Goal: Transaction & Acquisition: Purchase product/service

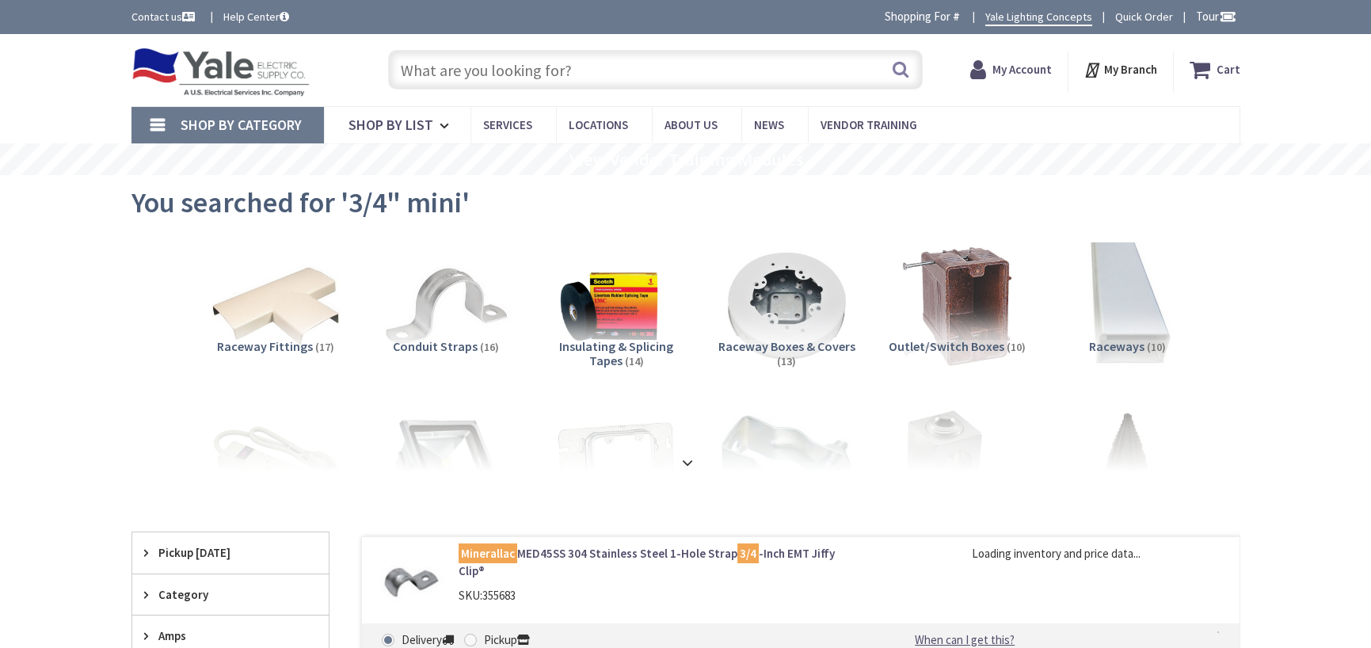
click at [1020, 69] on strong "My Account" at bounding box center [1022, 69] width 59 height 15
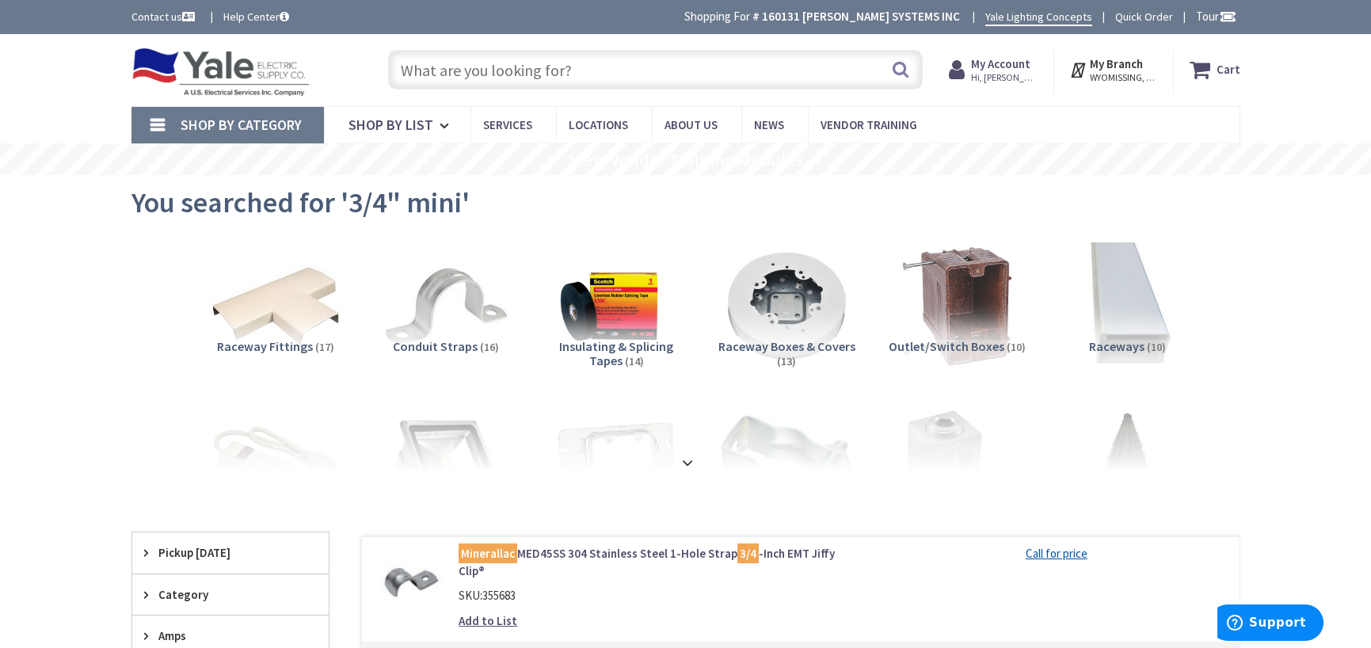
click at [990, 65] on strong "My Account" at bounding box center [1000, 63] width 59 height 15
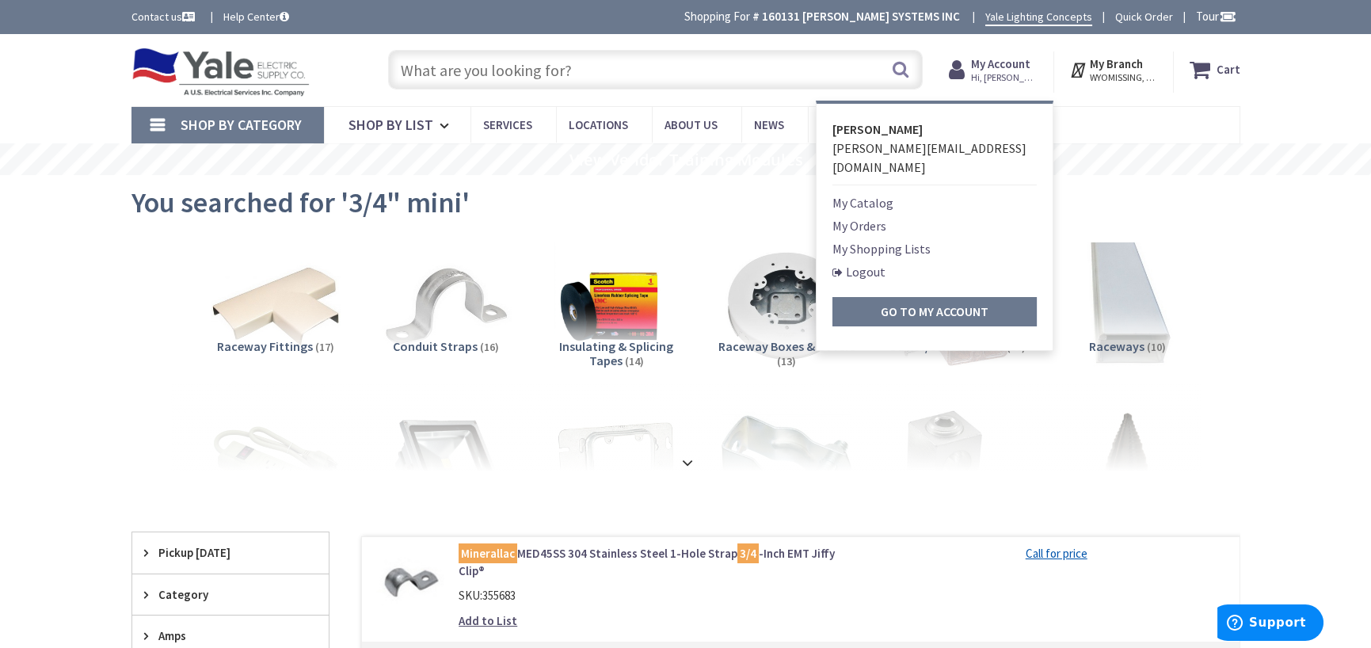
click at [871, 239] on link "My Shopping Lists" at bounding box center [882, 248] width 98 height 19
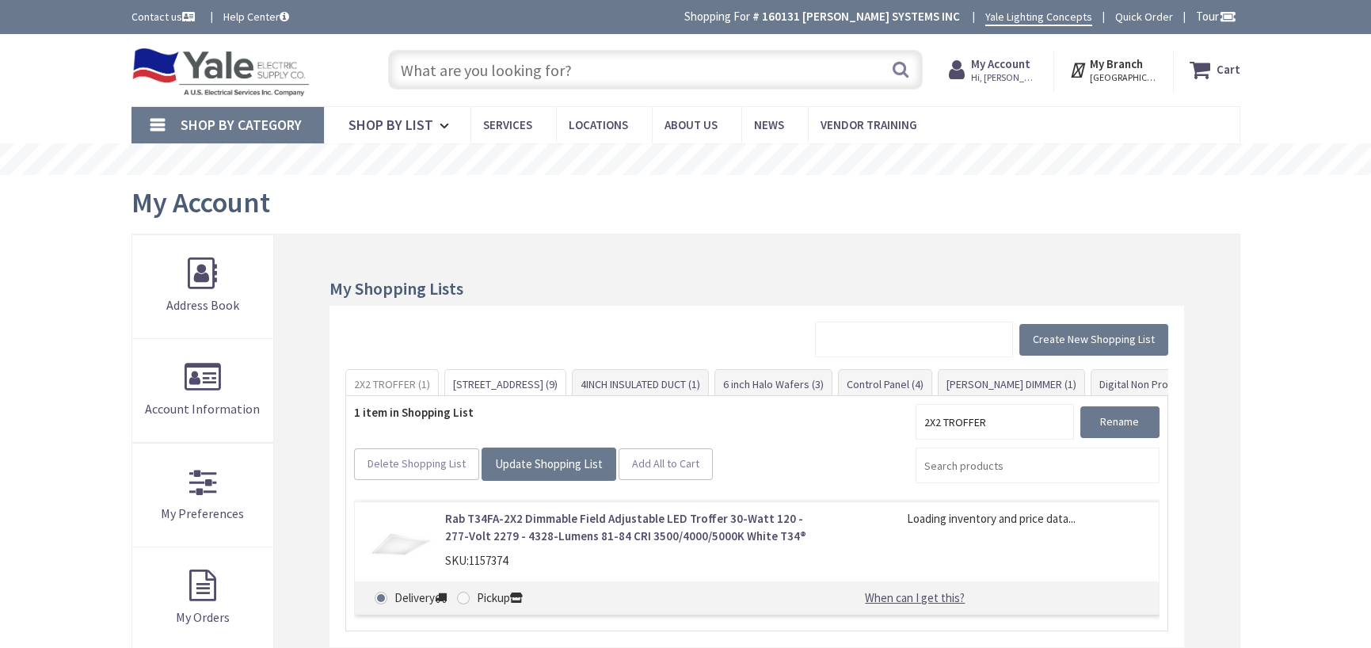
click at [482, 383] on link "[STREET_ADDRESS] (9)" at bounding box center [505, 384] width 120 height 29
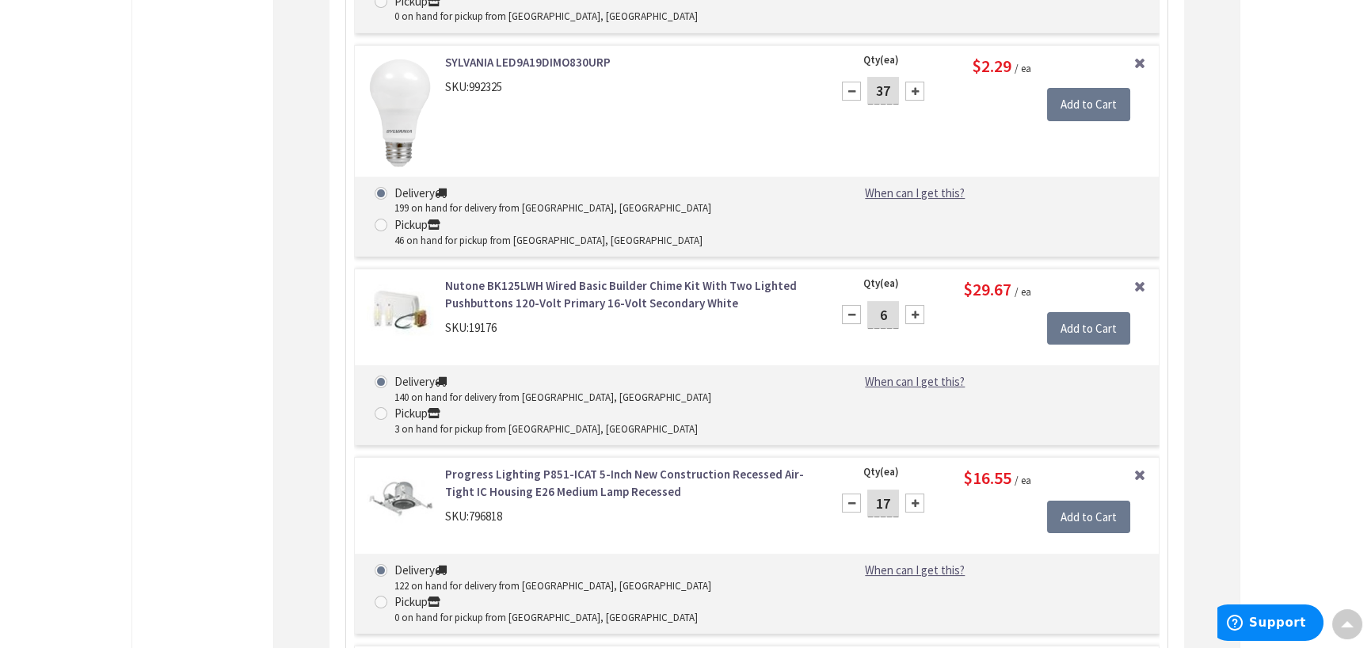
scroll to position [1446, 0]
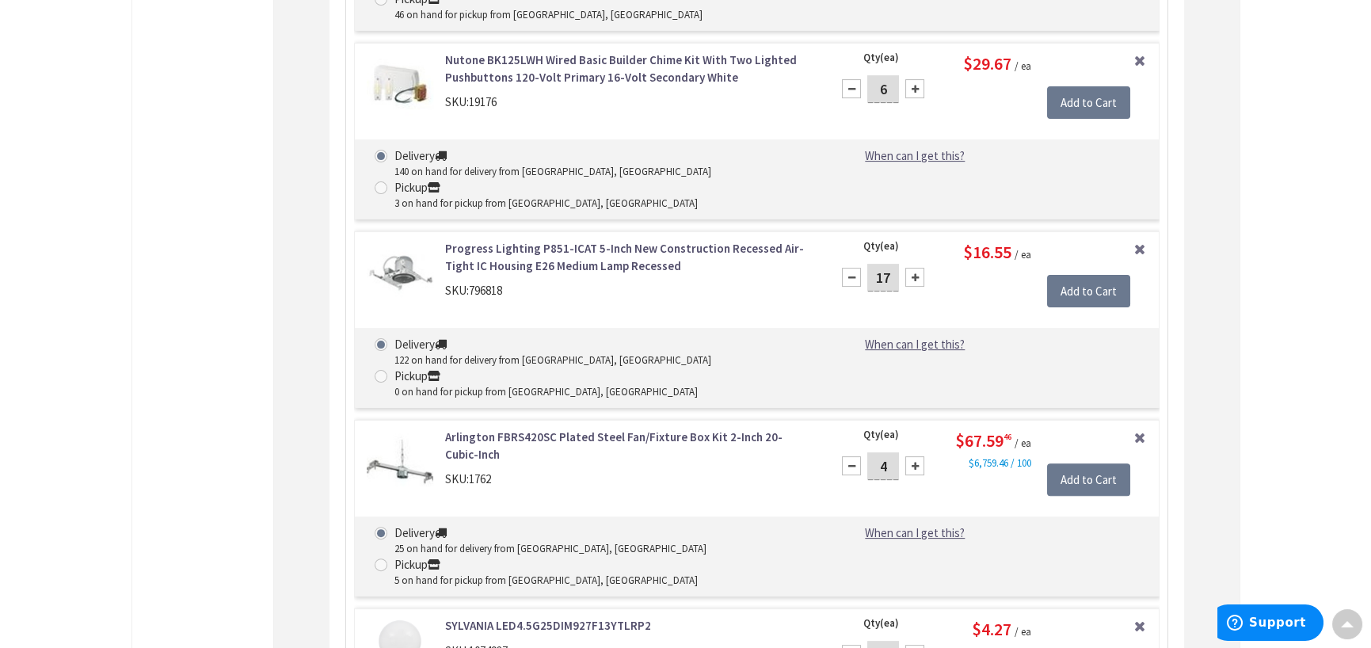
click at [893, 641] on input "102" at bounding box center [883, 655] width 32 height 28
type input "1"
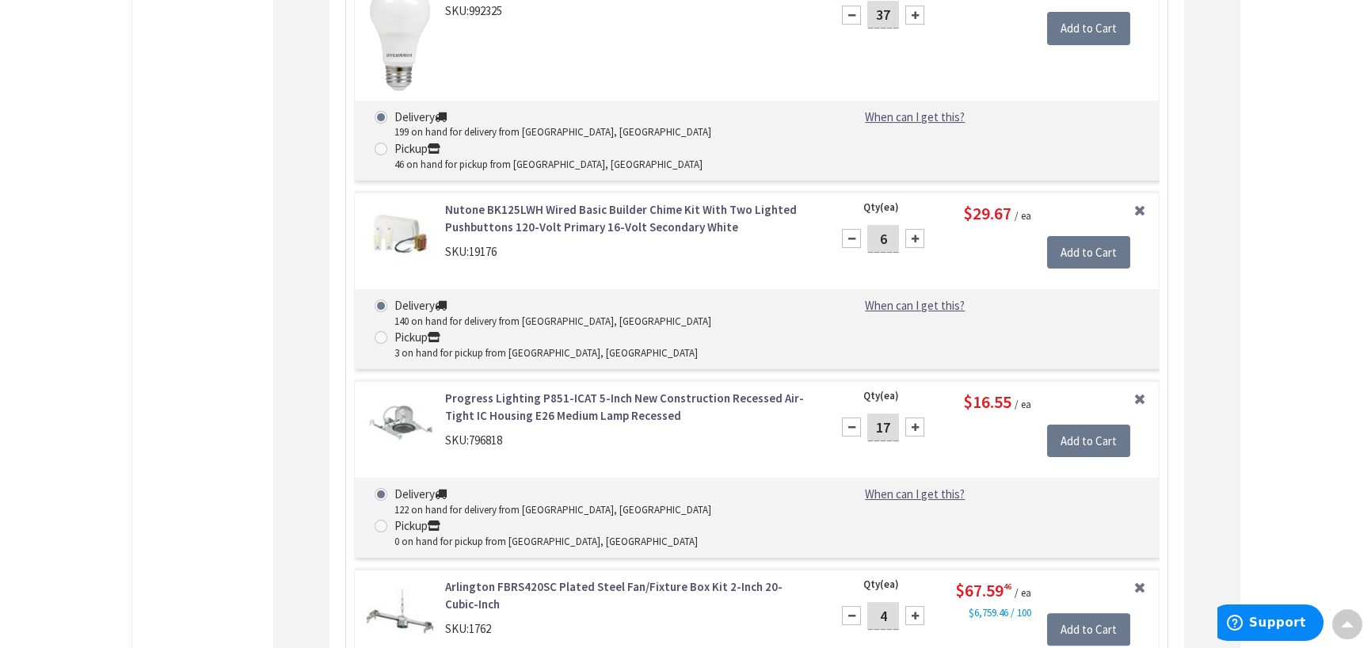
scroll to position [1287, 0]
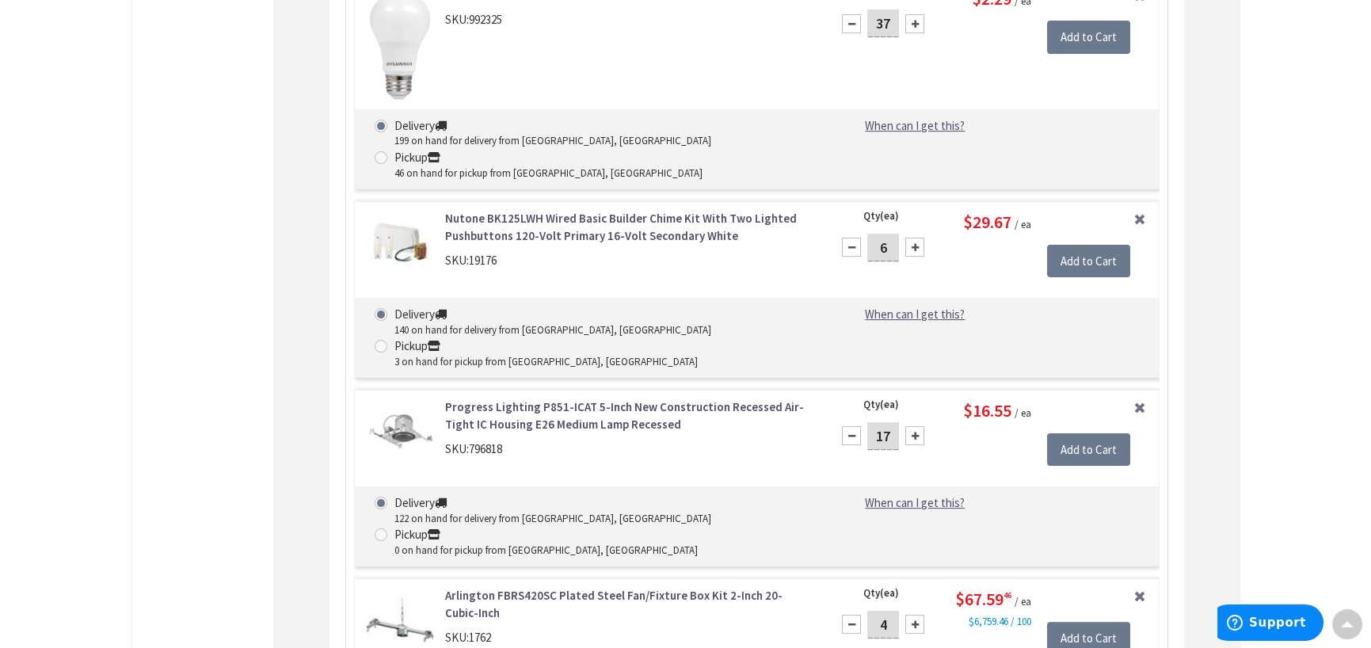
type input "90"
click at [887, 611] on input "4" at bounding box center [883, 625] width 32 height 28
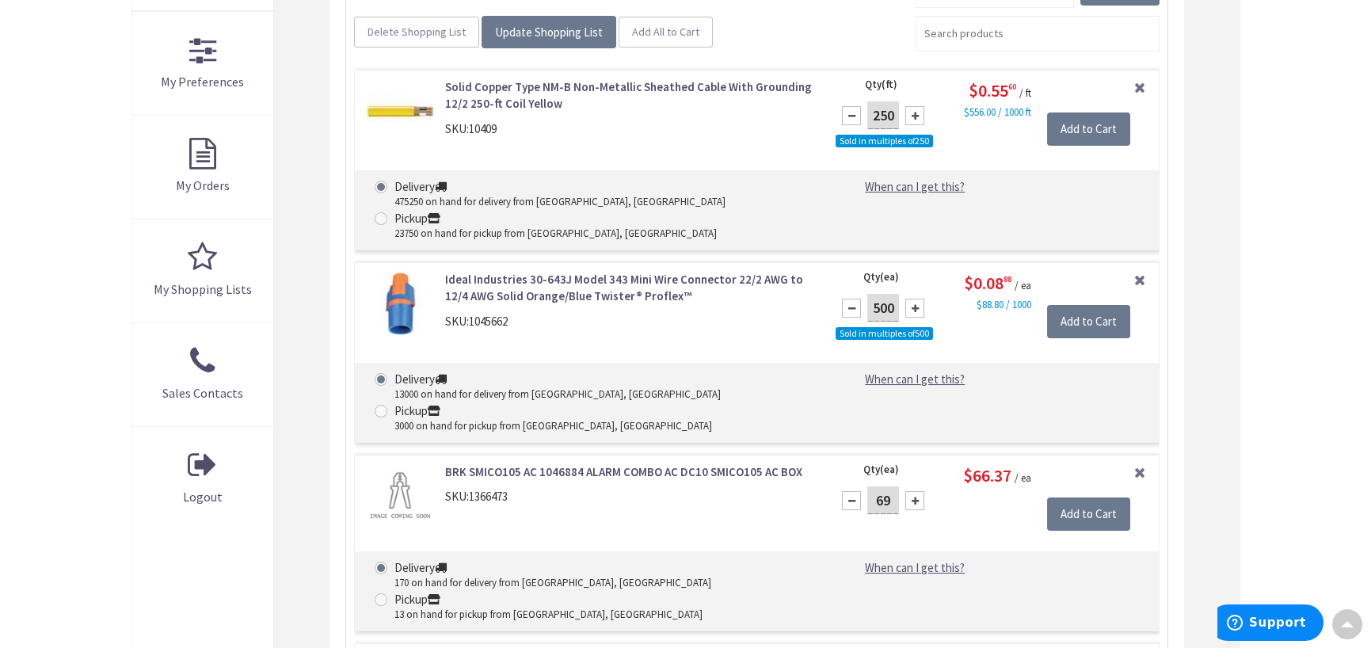
scroll to position [416, 0]
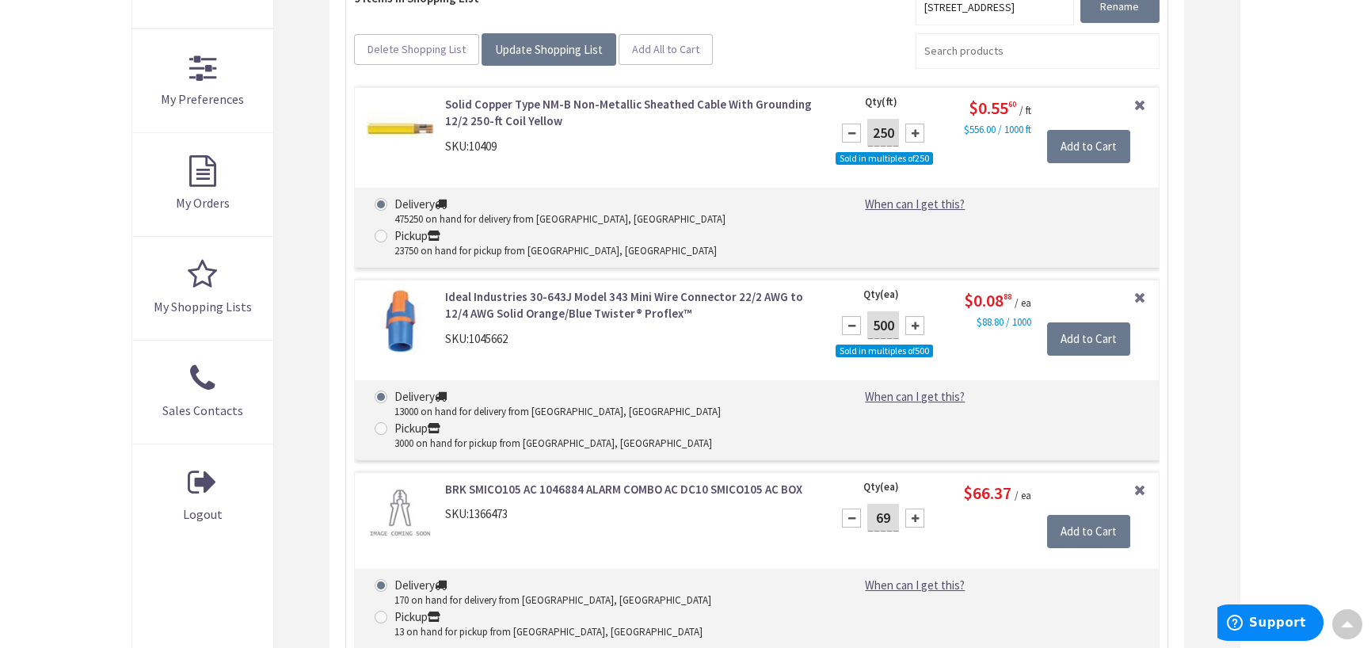
type input "1"
click at [890, 504] on input "69" at bounding box center [883, 518] width 32 height 28
type input "6"
type input "45"
click at [789, 498] on div "BRK SMICO105 AC 1046884 ALARM COMBO AC DC10 SMICO105 AC BOX SKU: 1366473" at bounding box center [589, 514] width 469 height 67
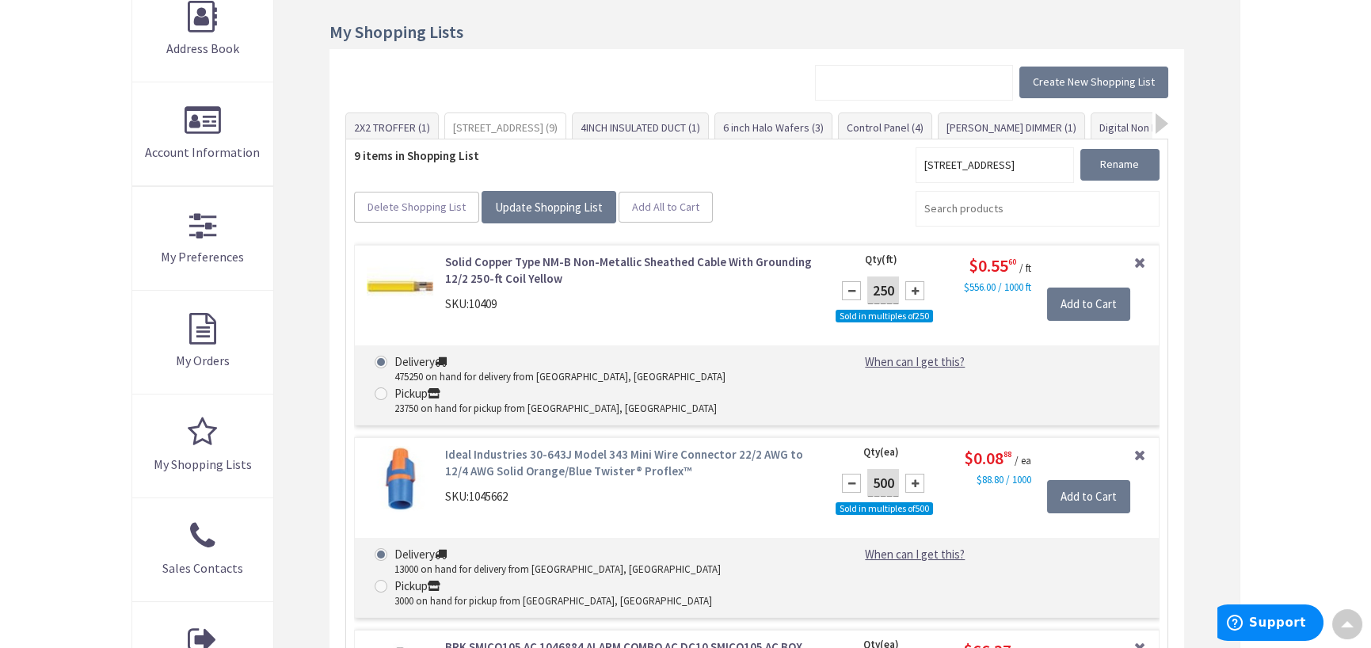
scroll to position [257, 0]
click at [1142, 456] on link "Remove Item" at bounding box center [1140, 454] width 14 height 14
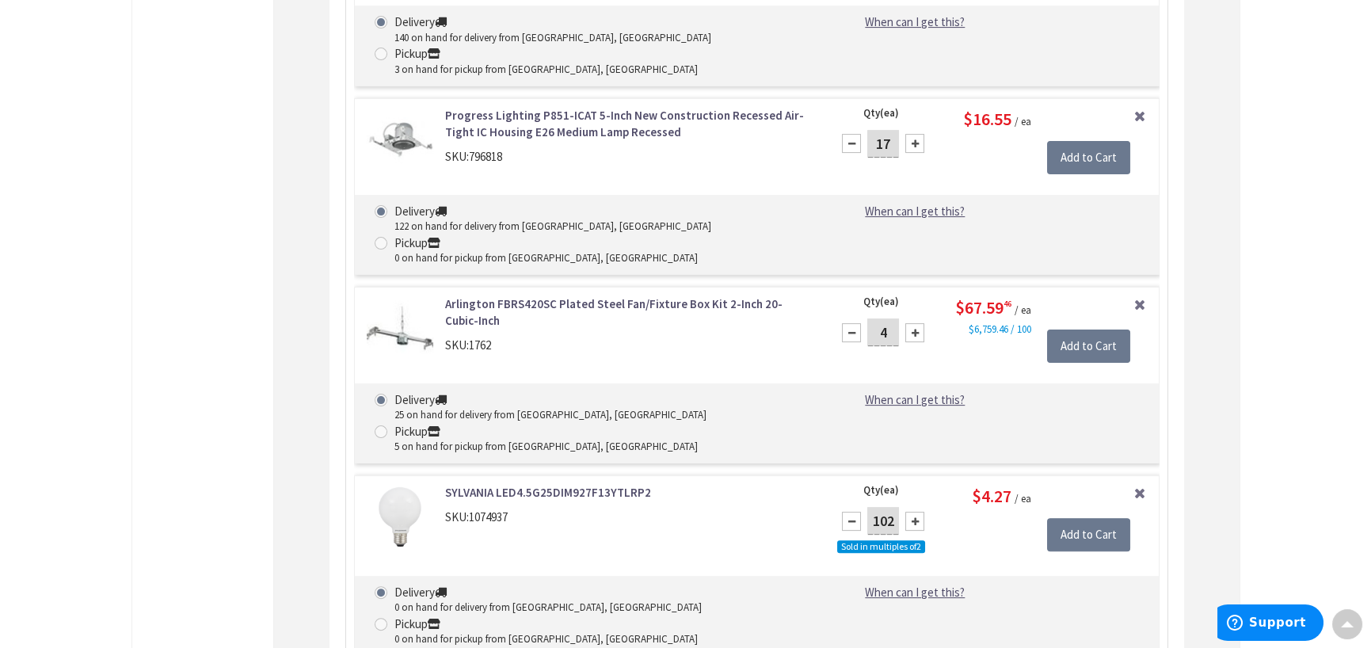
scroll to position [1466, 0]
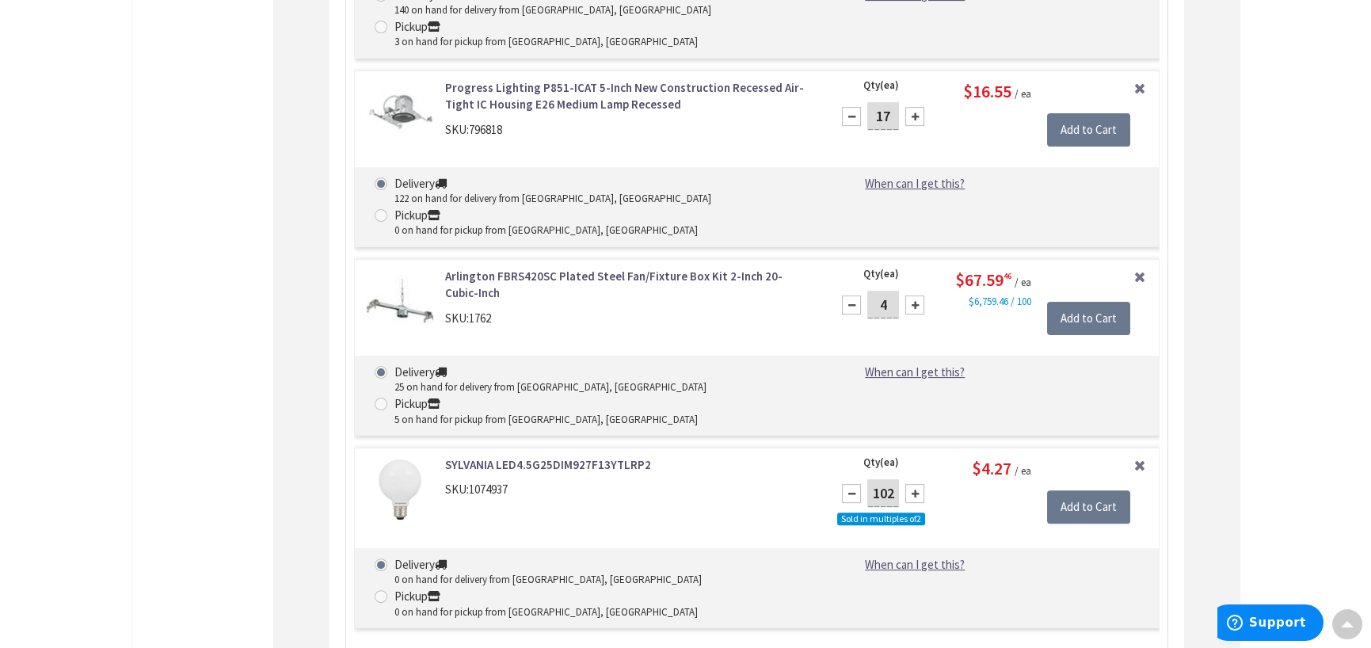
click at [892, 479] on input "102" at bounding box center [883, 493] width 32 height 28
type input "1"
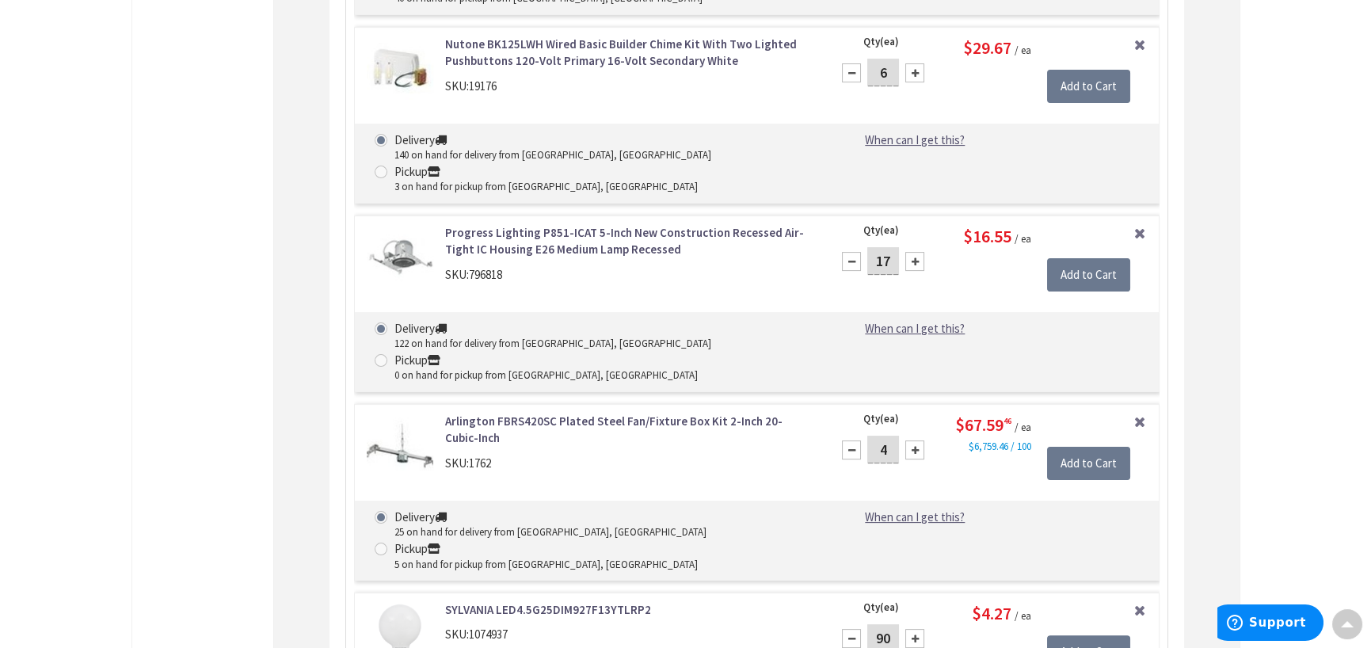
scroll to position [1307, 0]
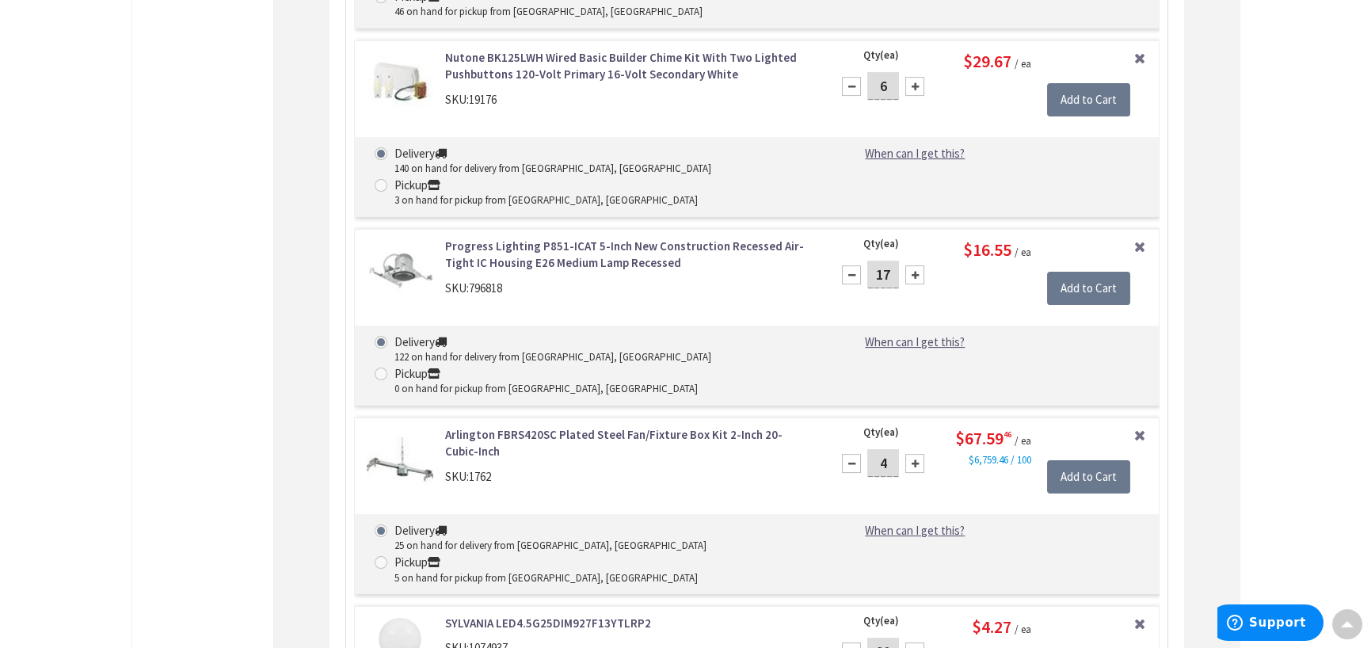
type input "90"
click at [894, 449] on input "4" at bounding box center [883, 463] width 32 height 28
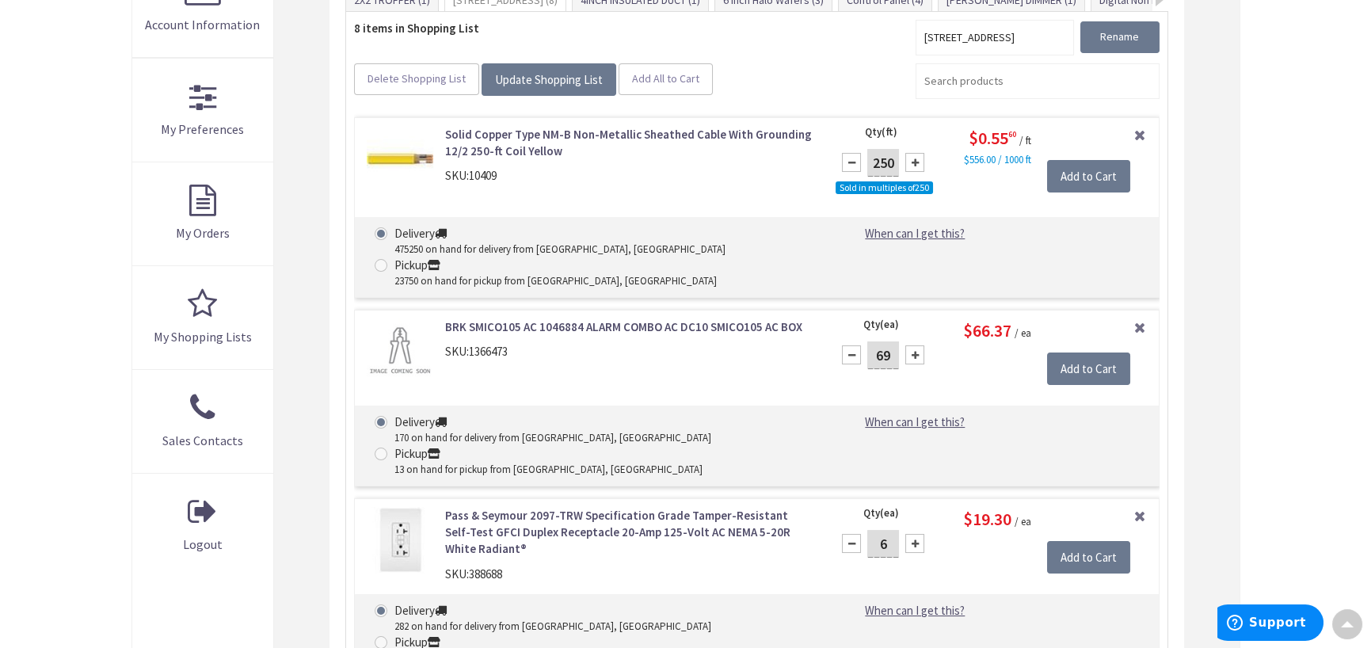
scroll to position [436, 0]
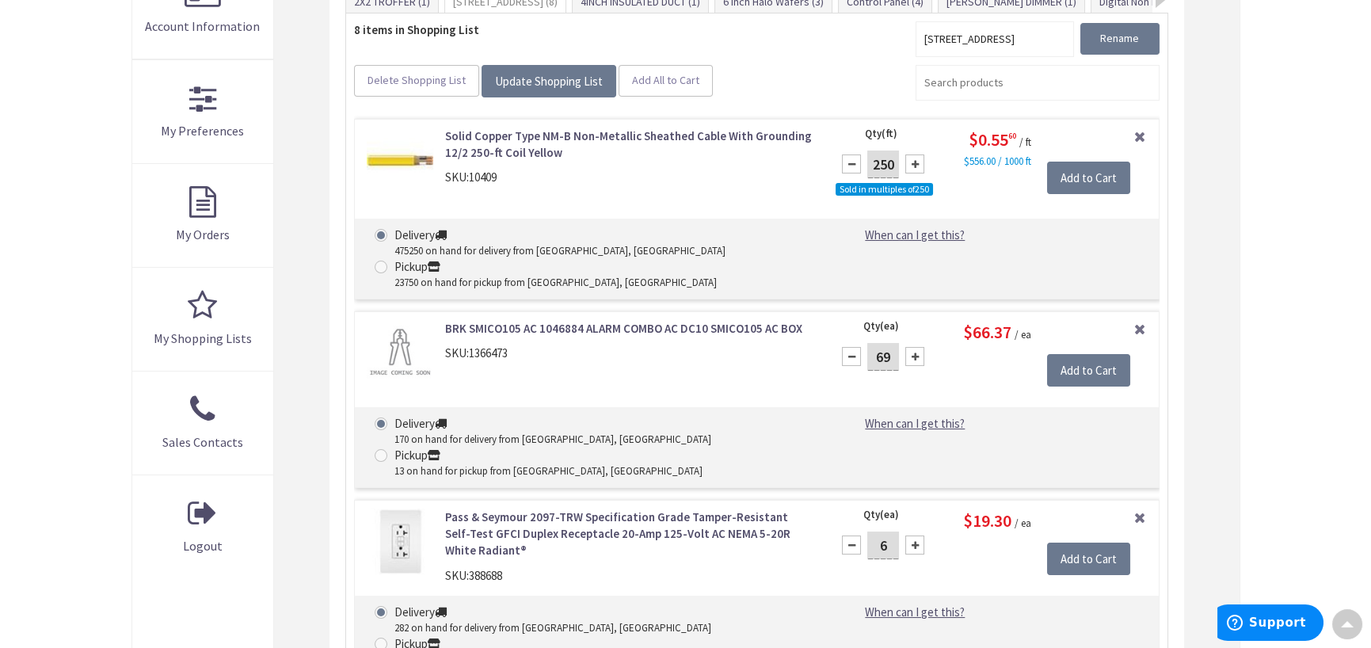
type input "1"
click at [890, 355] on input "69" at bounding box center [883, 357] width 32 height 28
type input "6"
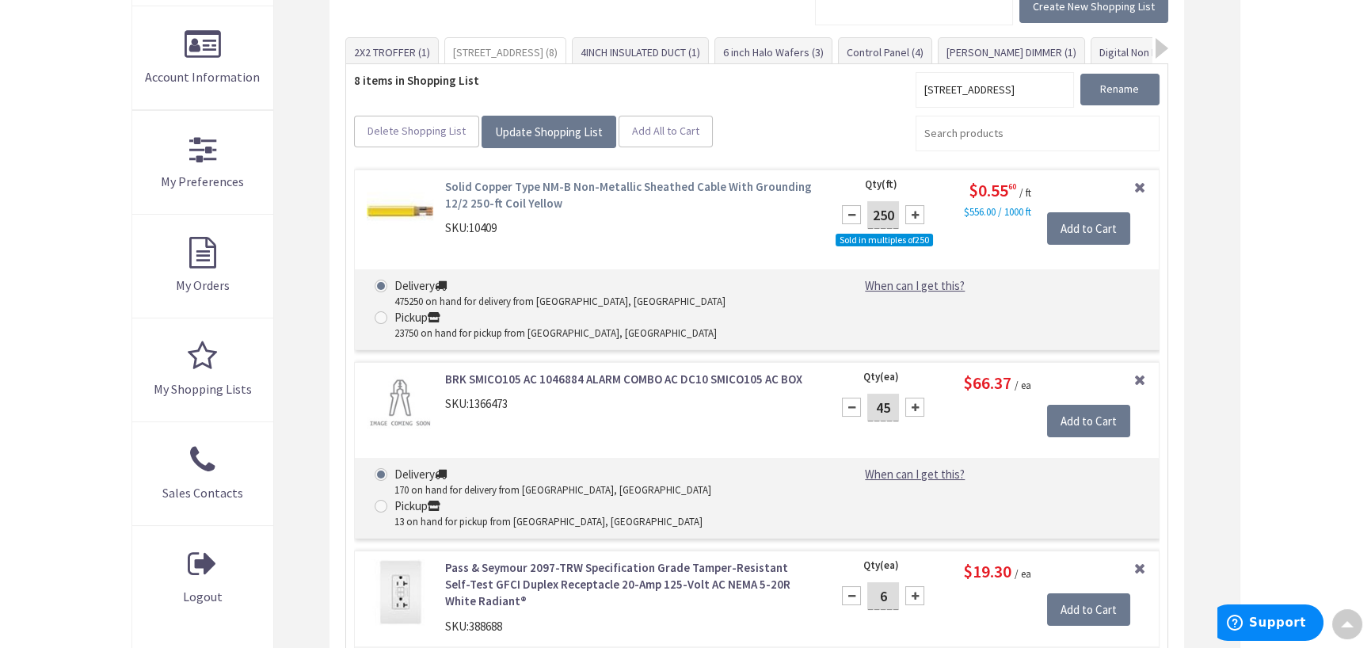
scroll to position [356, 0]
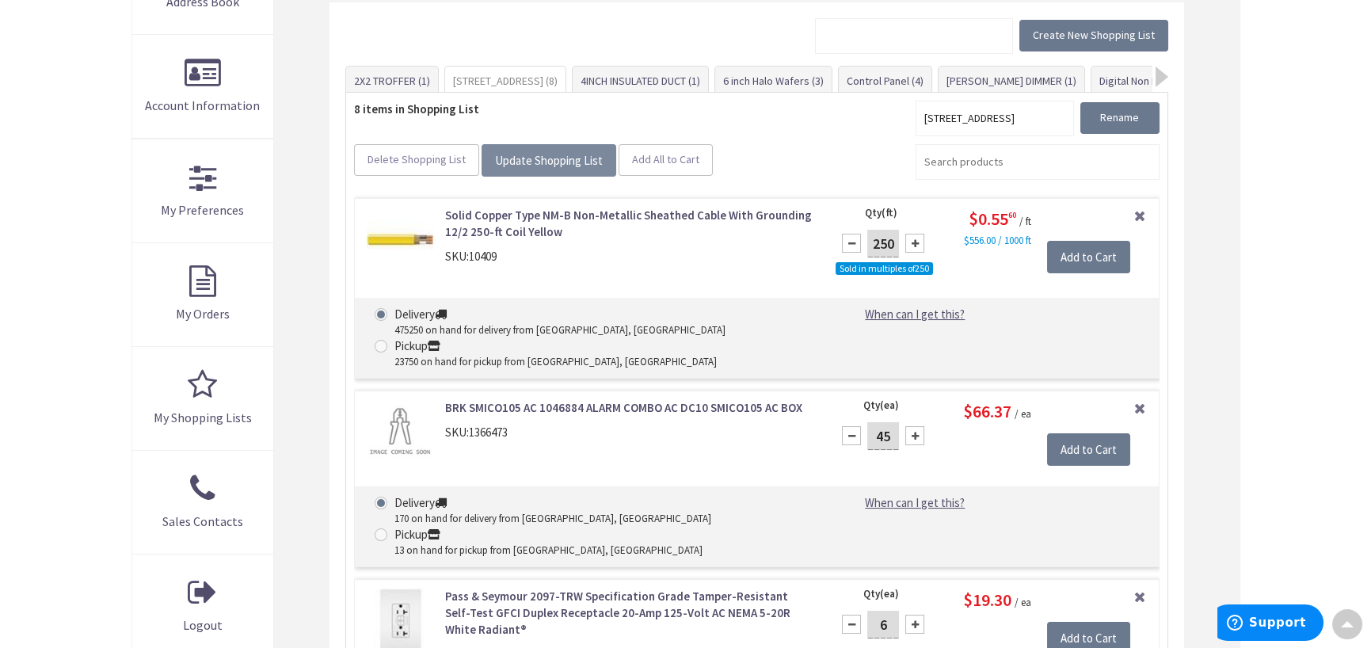
type input "45"
click at [531, 162] on span "Update Shopping List" at bounding box center [549, 160] width 108 height 15
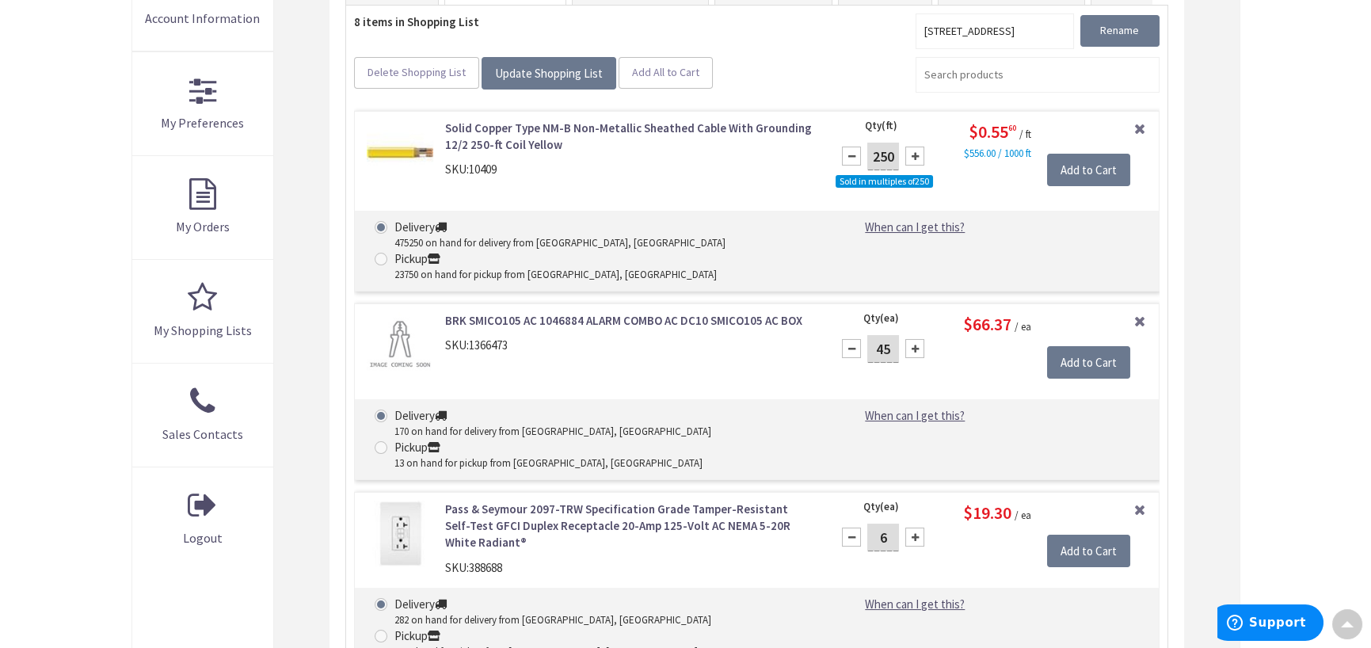
scroll to position [495, 0]
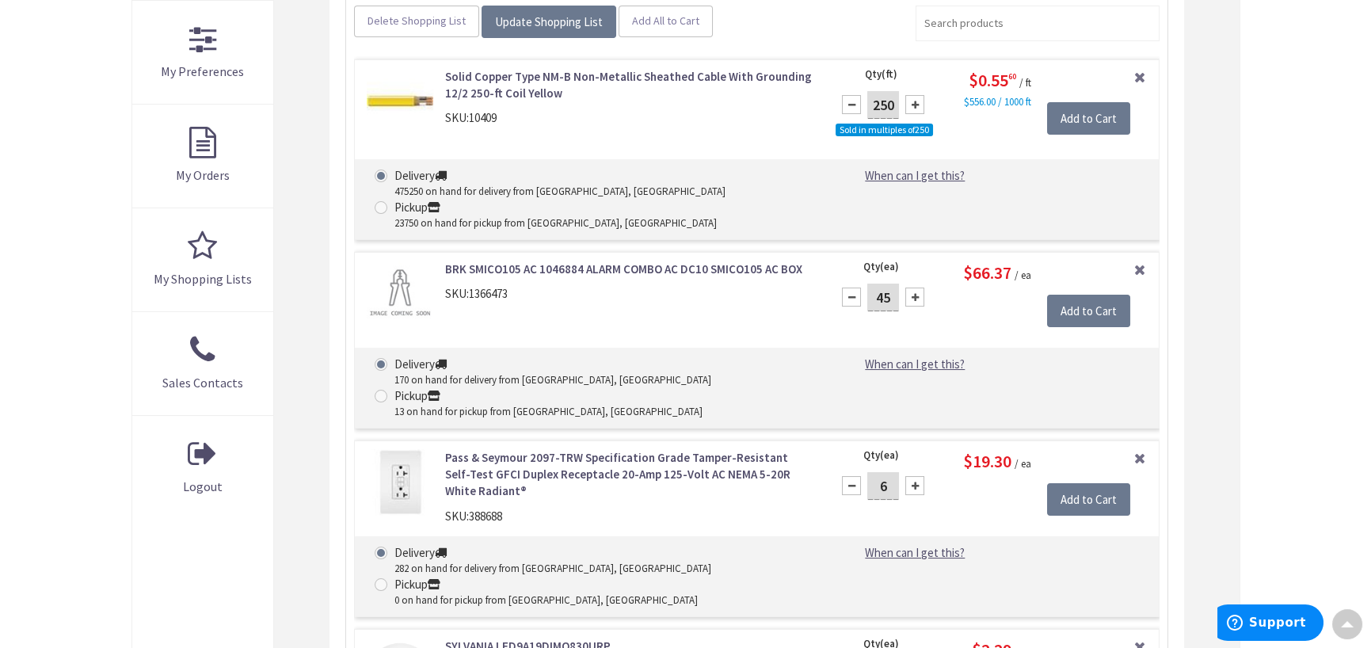
drag, startPoint x: 891, startPoint y: 297, endPoint x: 864, endPoint y: 296, distance: 26.9
click at [864, 296] on div "45" at bounding box center [883, 297] width 95 height 32
click at [1091, 307] on input "Add to Cart" at bounding box center [1088, 311] width 83 height 33
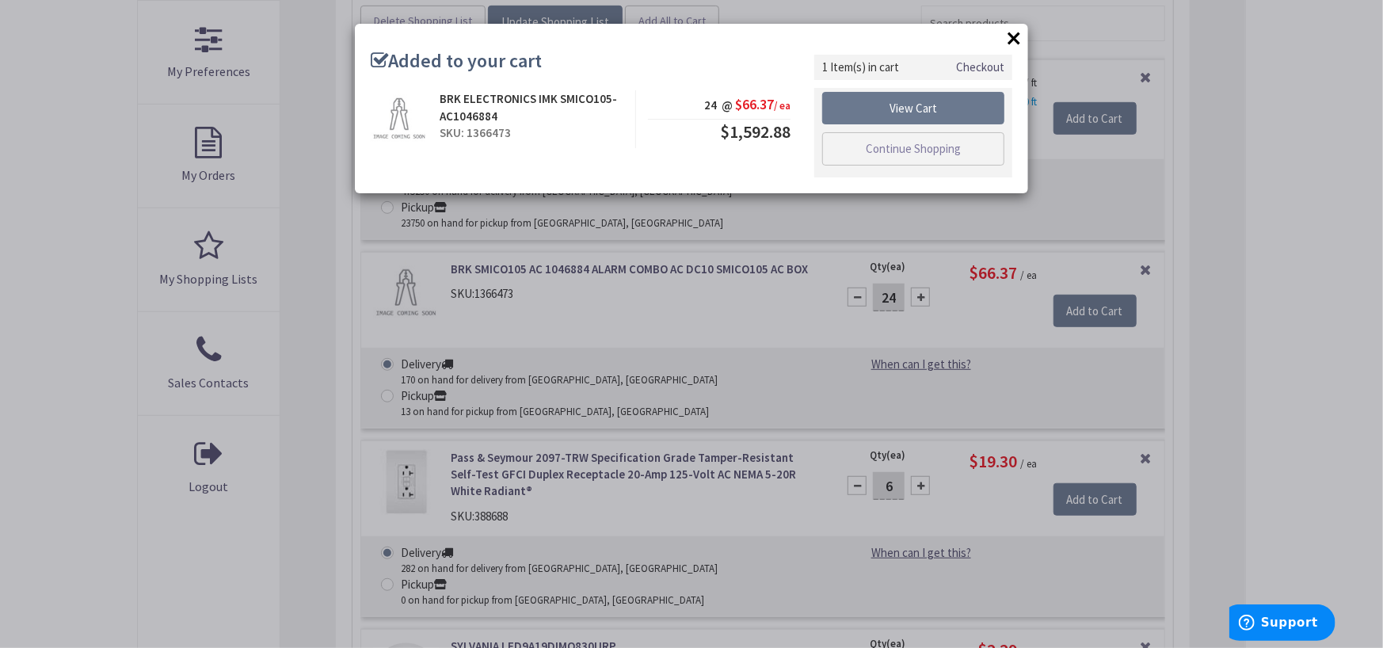
click at [1011, 37] on button "×" at bounding box center [1014, 38] width 24 height 24
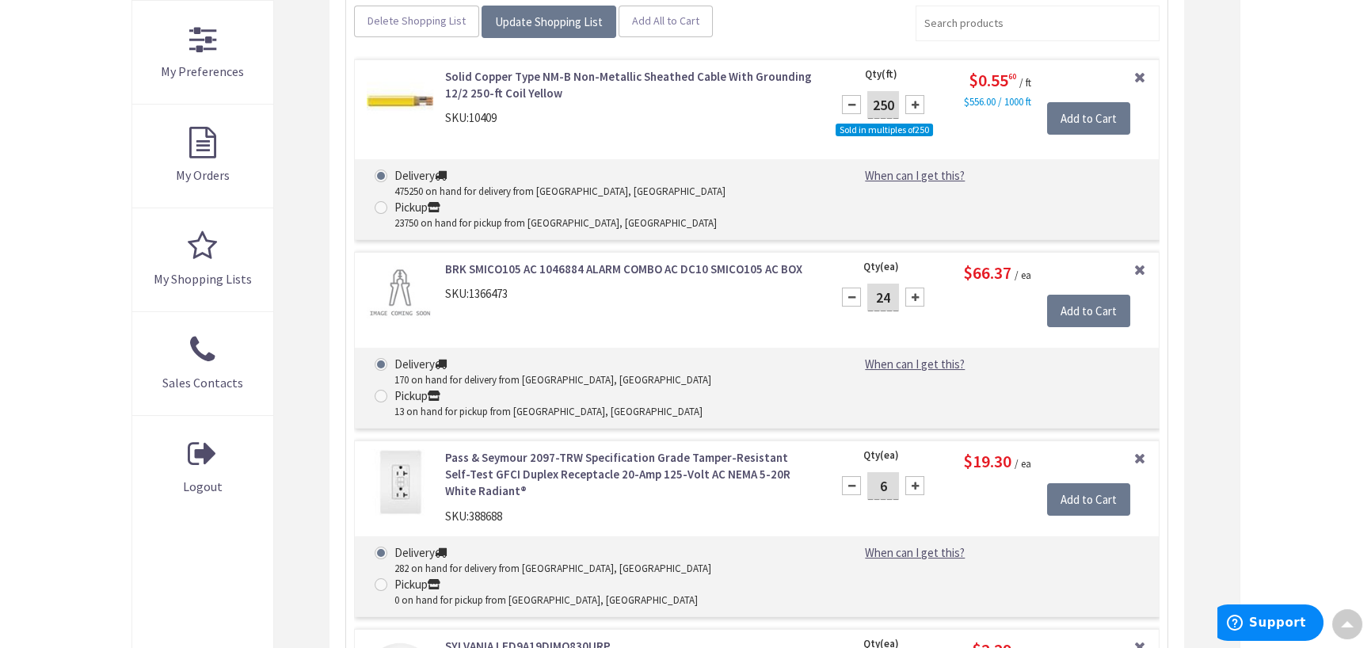
click at [891, 295] on input "24" at bounding box center [883, 298] width 32 height 28
type input "25"
click at [533, 22] on span "Update Shopping List" at bounding box center [549, 21] width 108 height 15
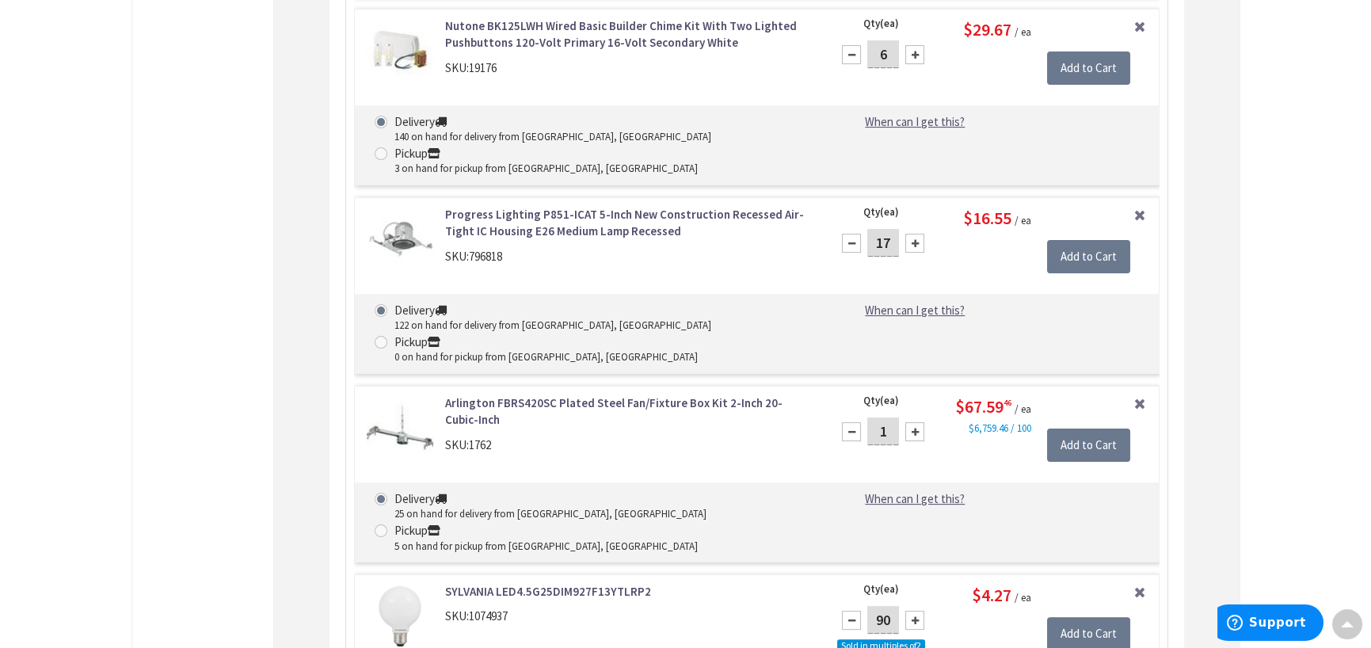
scroll to position [1367, 0]
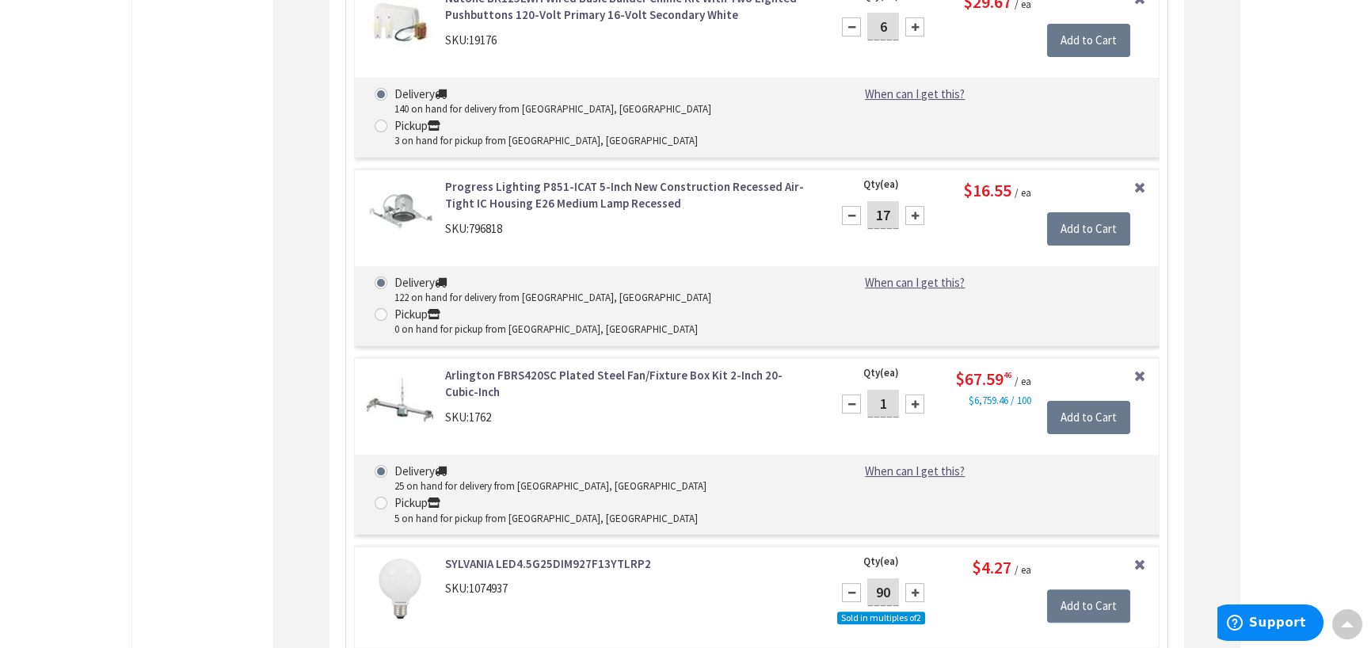
drag, startPoint x: 892, startPoint y: 411, endPoint x: 827, endPoint y: 415, distance: 65.1
click at [827, 555] on div "Remove Item Qty (ea) 90 Sold in multiples of 2 Please select a quantity $4.27 /…" at bounding box center [991, 598] width 335 height 87
click at [1079, 589] on input "Add to Cart" at bounding box center [1088, 605] width 83 height 33
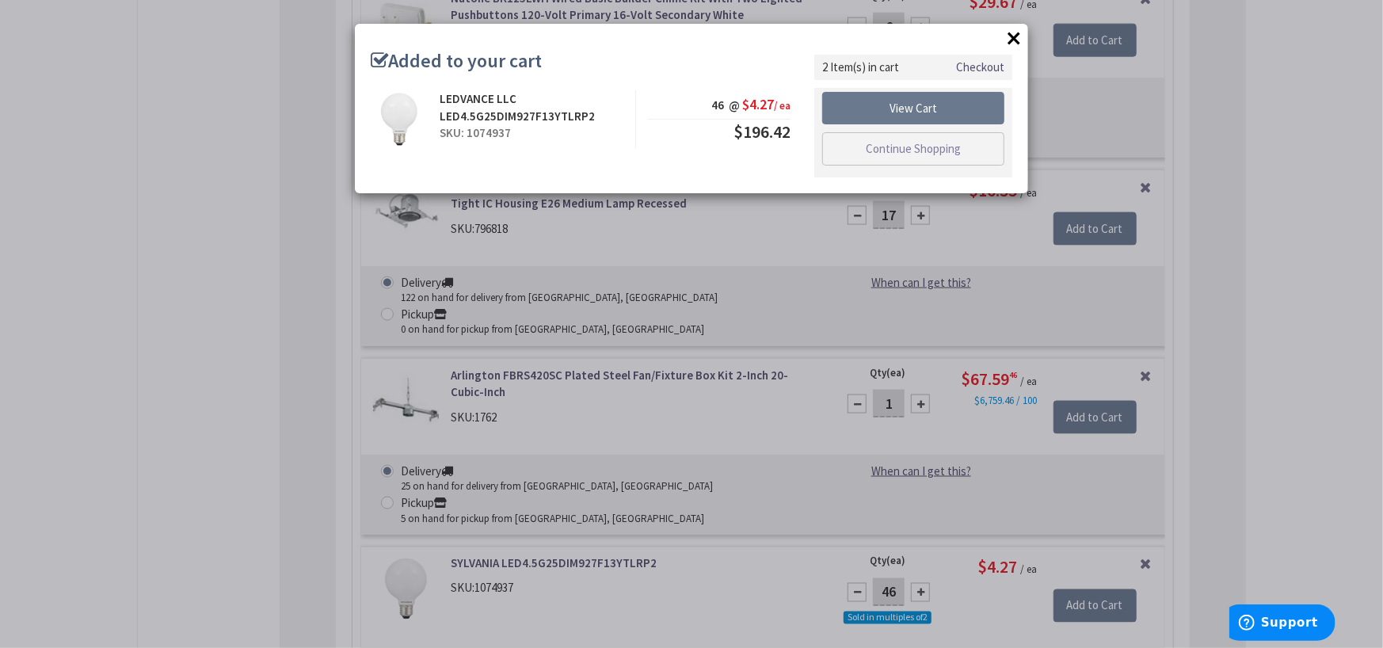
click at [1012, 40] on button "×" at bounding box center [1014, 38] width 24 height 24
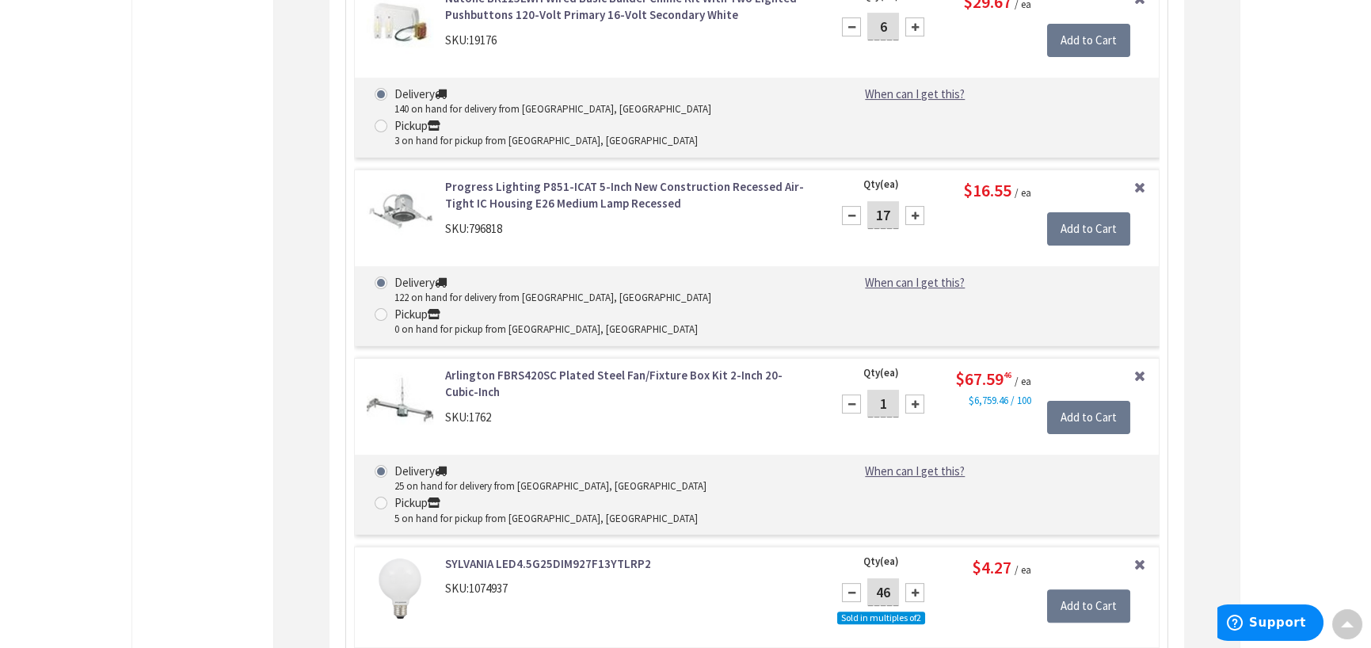
click at [891, 578] on input "46" at bounding box center [883, 592] width 32 height 28
type input "44"
click at [1008, 555] on div "Remove Item Qty (ea) 44 Sold in multiples of 2 Please select a quantity $4.27 /…" at bounding box center [991, 598] width 335 height 87
click at [752, 555] on div "SYLVANIA LED4.5G25DIM927F13YTLRP2 SKU: 1074937" at bounding box center [589, 588] width 469 height 67
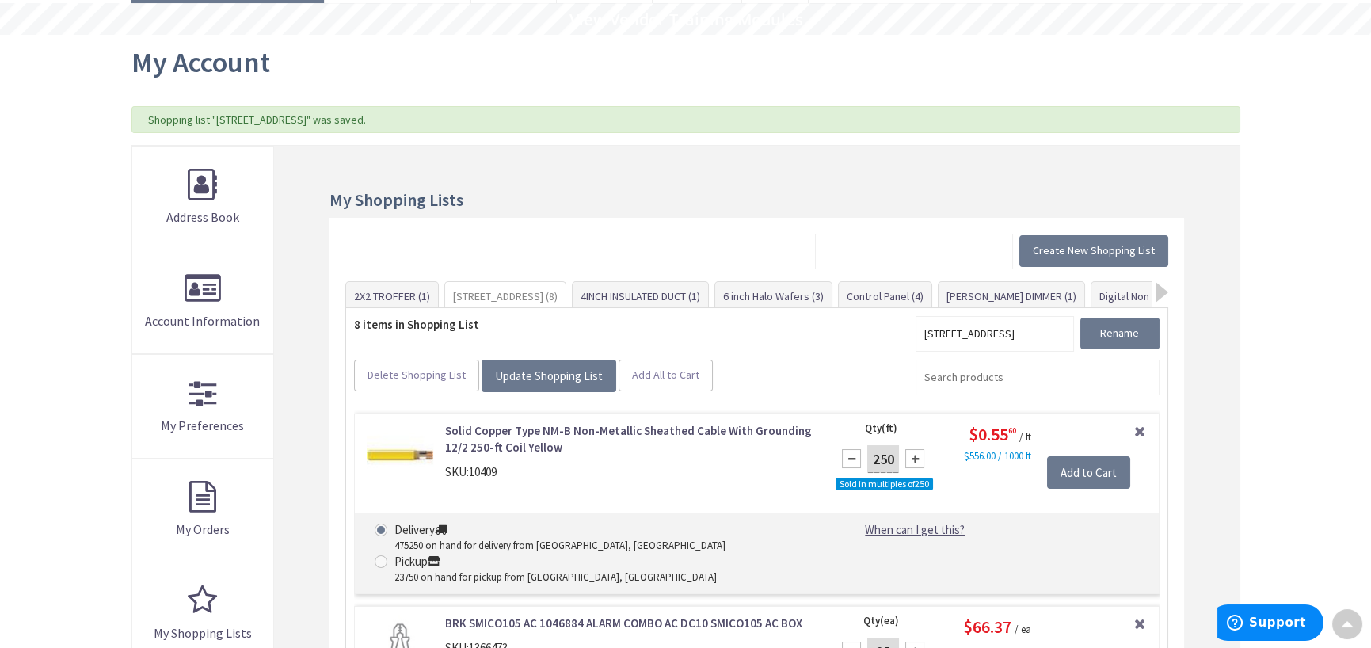
scroll to position [0, 0]
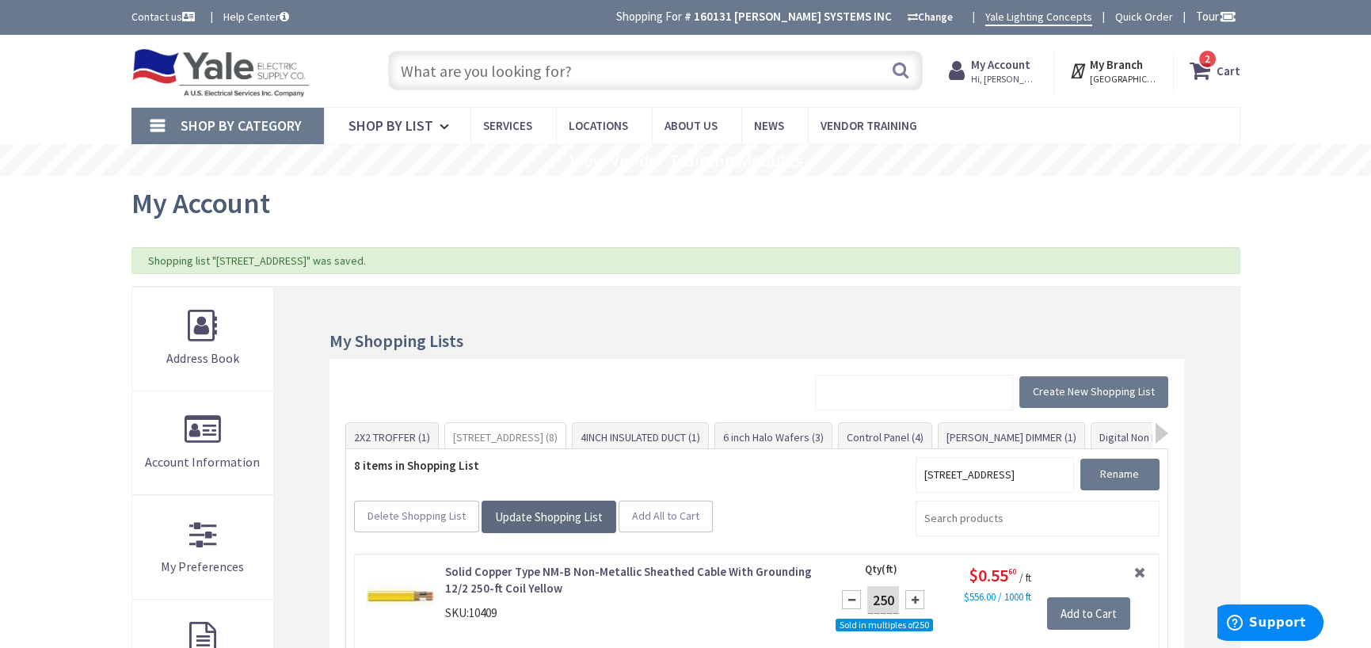
click at [561, 509] on span "Update Shopping List" at bounding box center [549, 516] width 108 height 15
click at [612, 71] on input "text" at bounding box center [655, 71] width 535 height 40
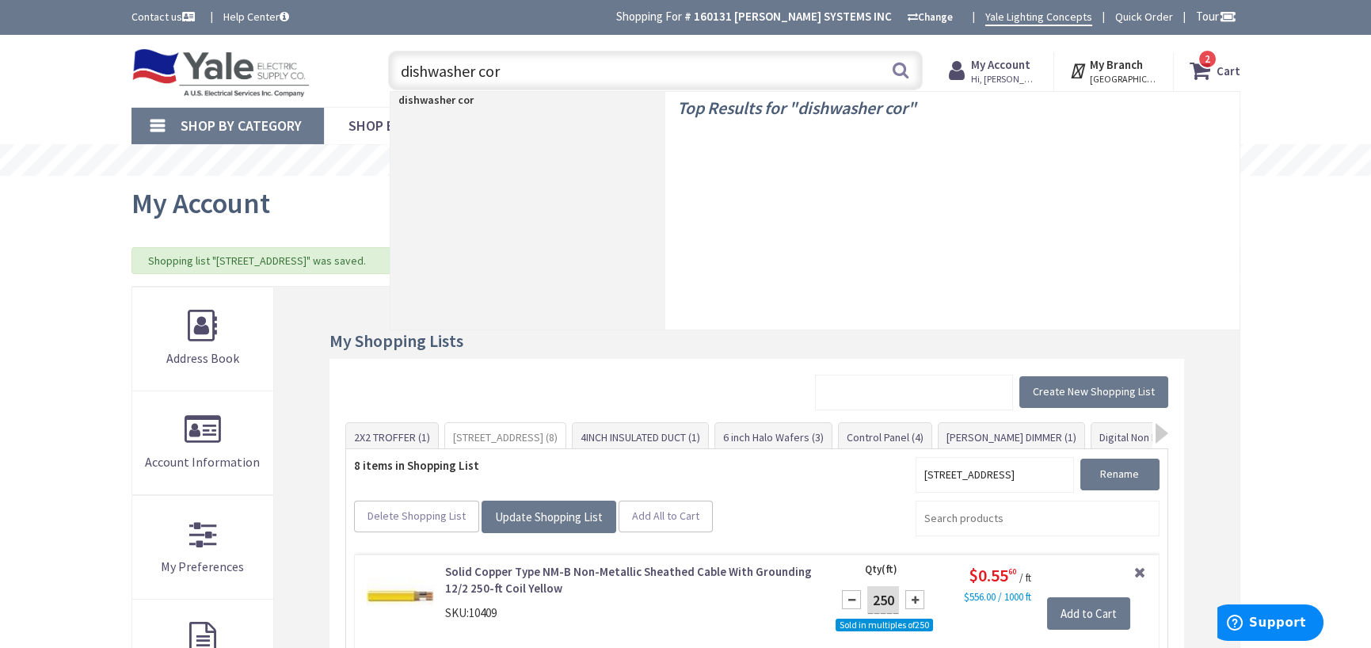
type input "dishwasher cord"
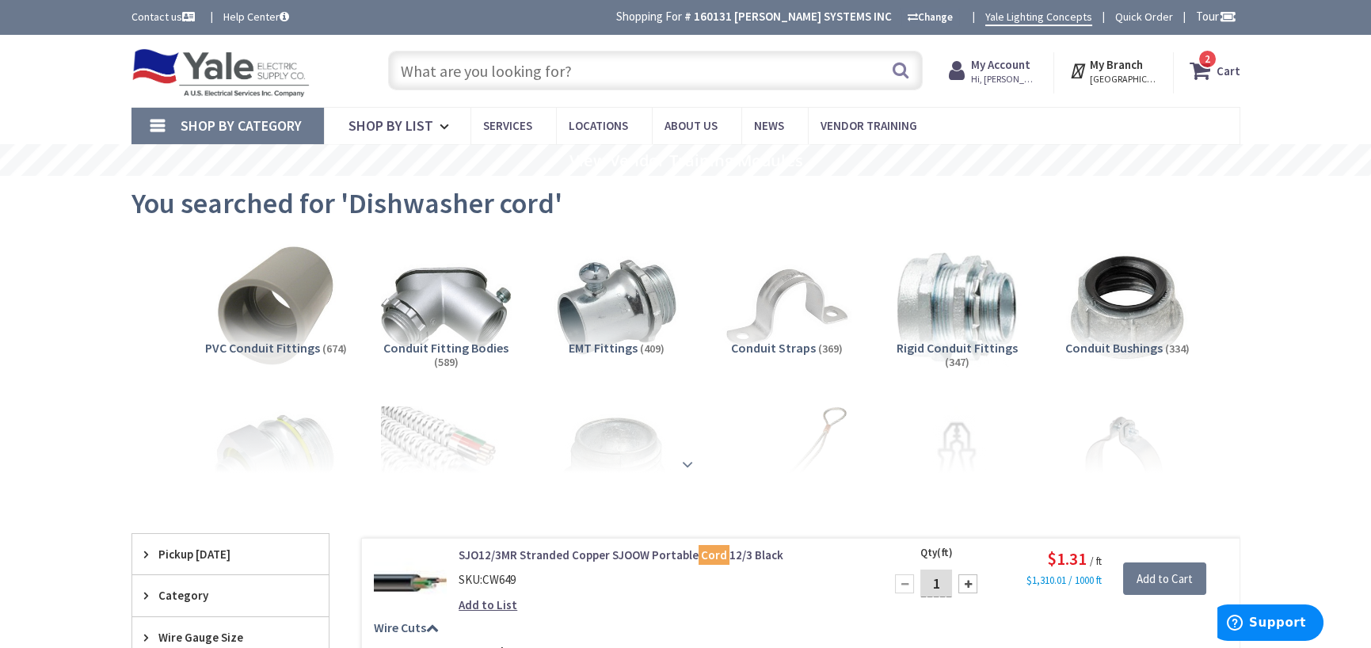
click at [691, 465] on div at bounding box center [686, 429] width 1030 height 87
click at [684, 463] on strong at bounding box center [687, 464] width 19 height 17
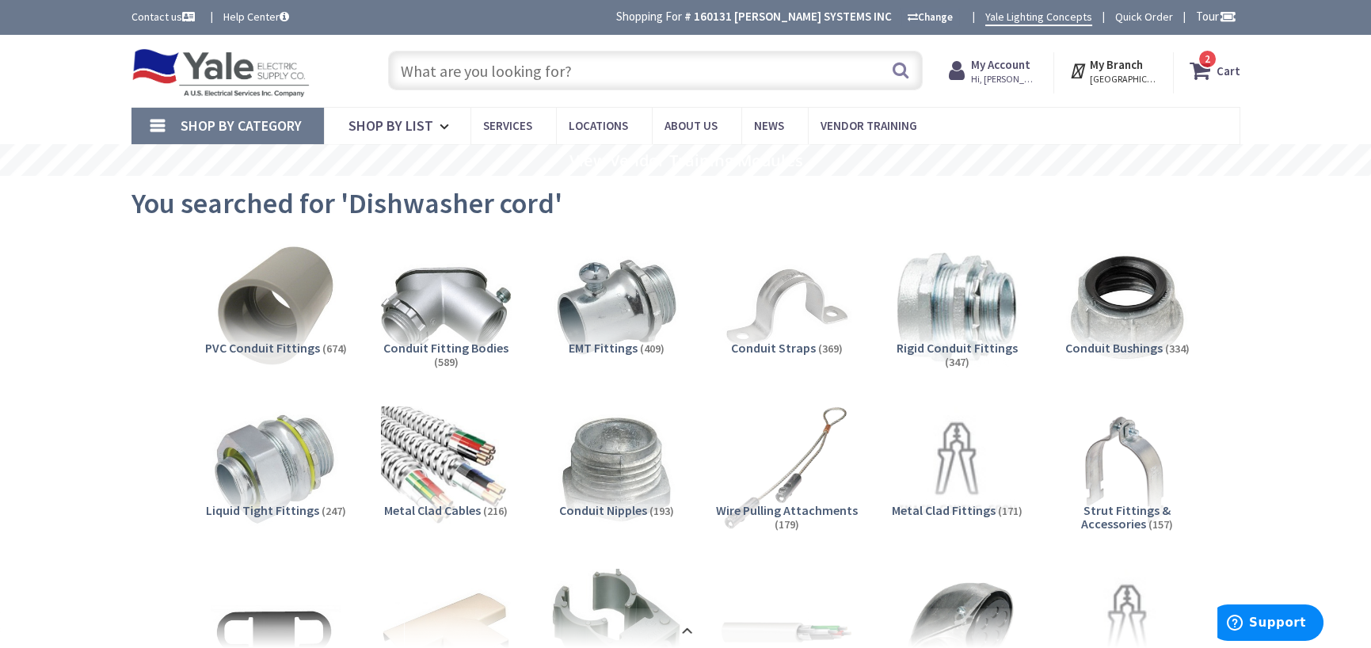
click at [594, 78] on input "text" at bounding box center [655, 71] width 535 height 40
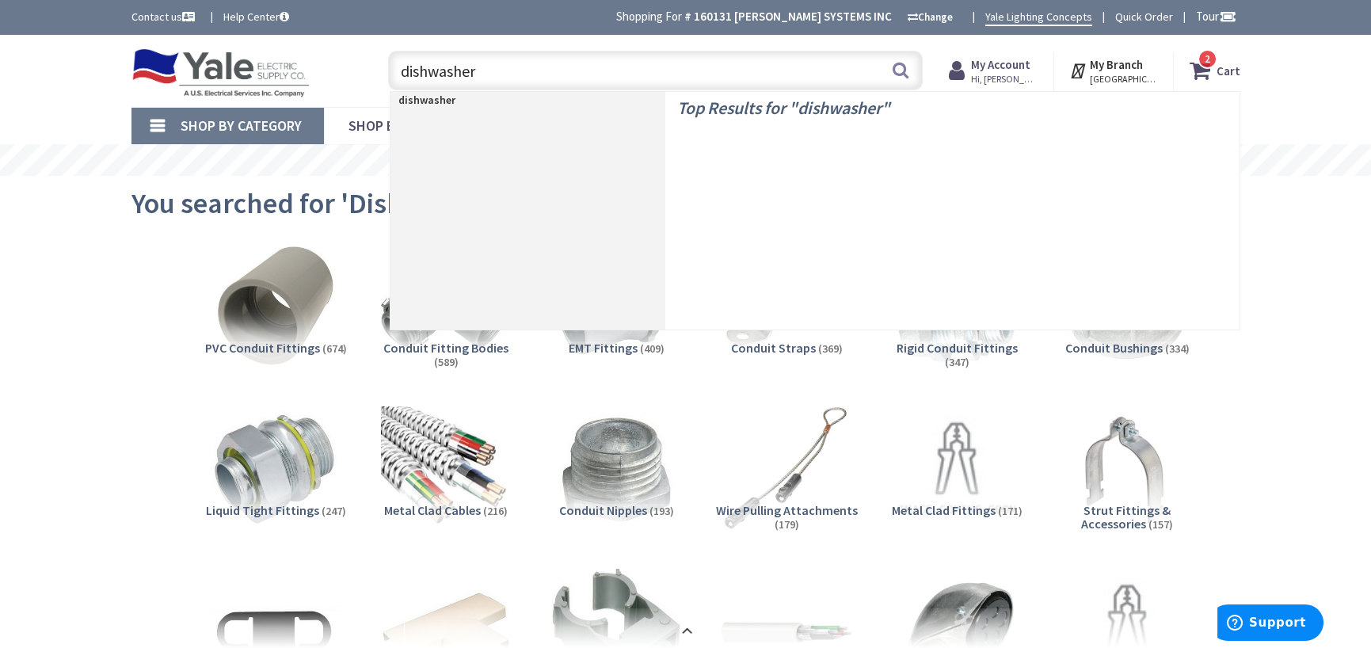
type input "dishwasher"
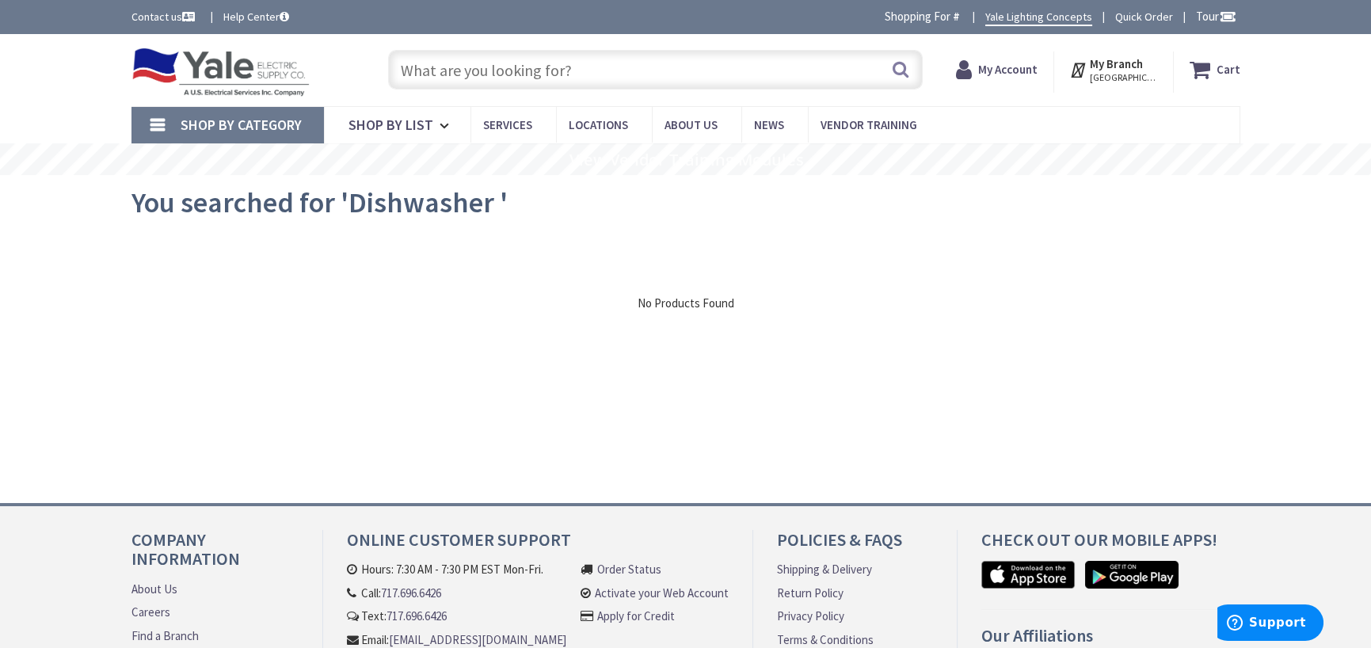
click at [570, 75] on input "text" at bounding box center [655, 70] width 535 height 40
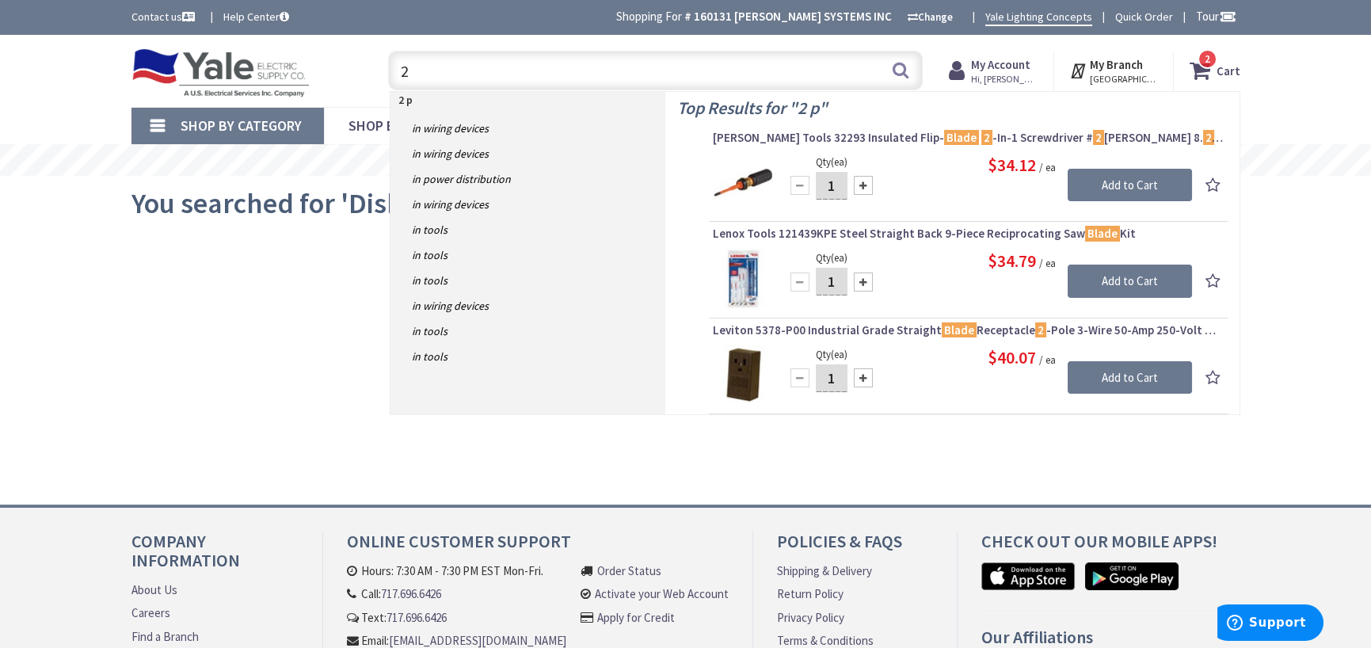
type input "2"
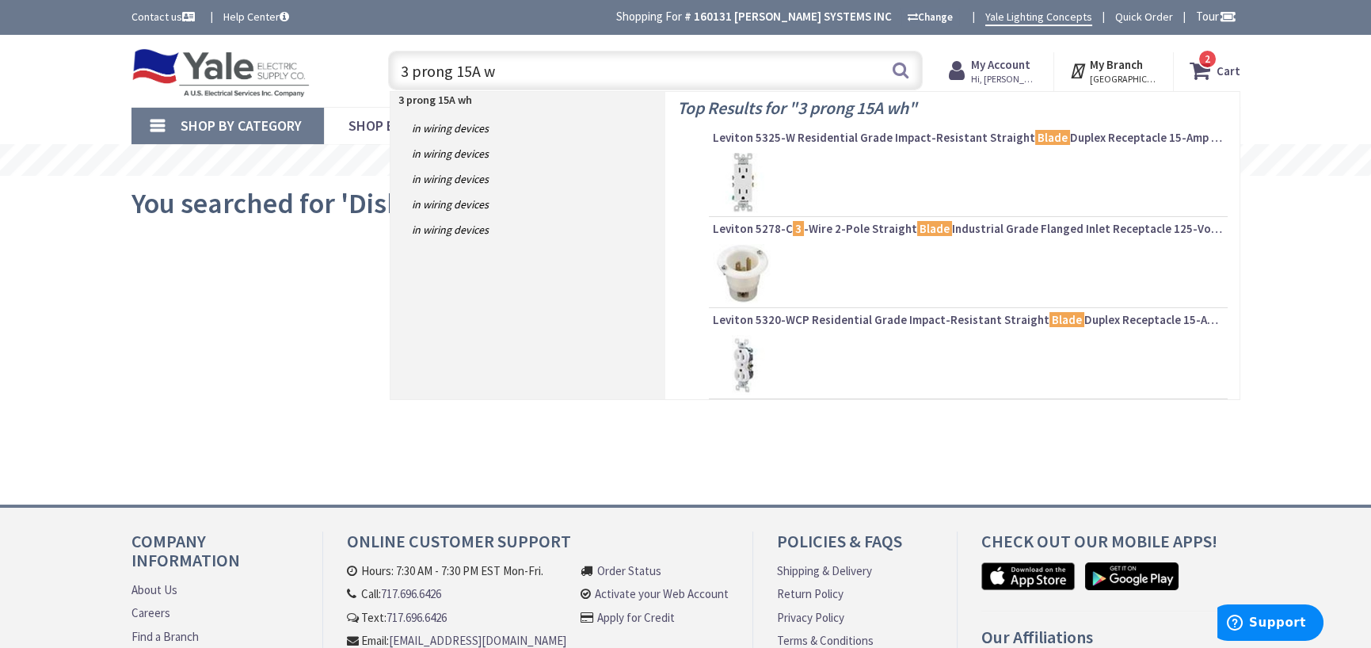
type input "3 prong 15A"
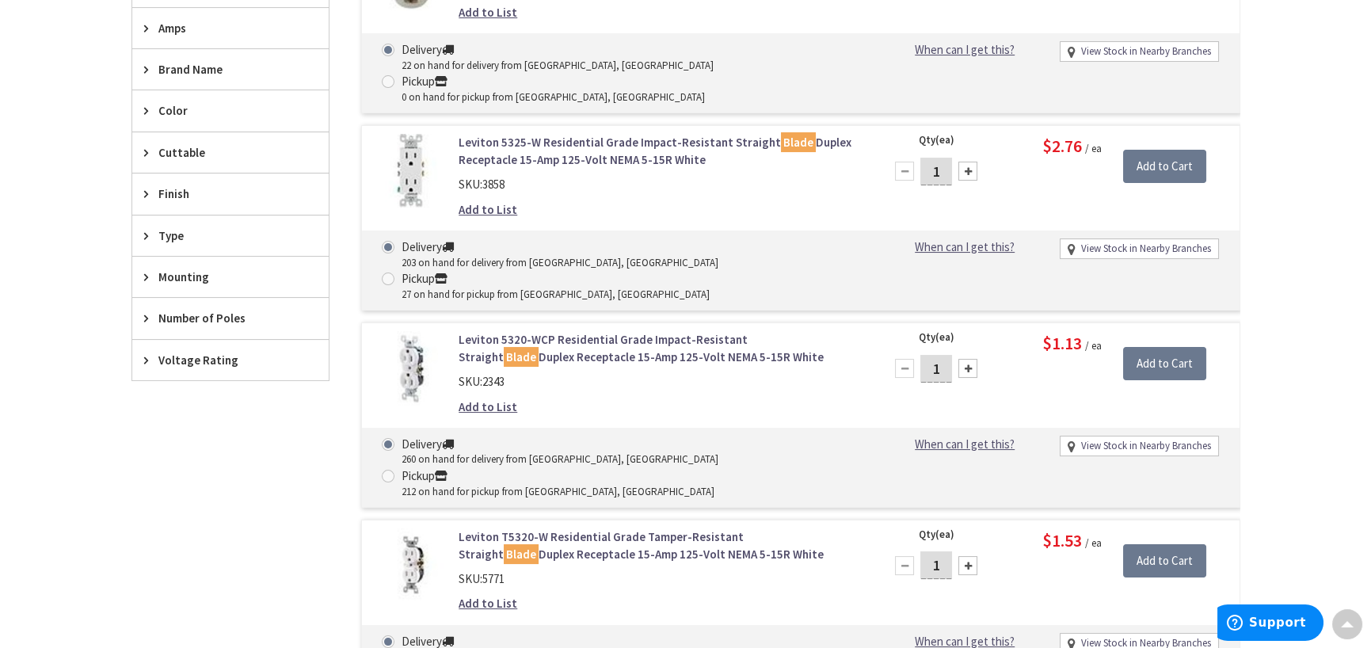
scroll to position [714, 0]
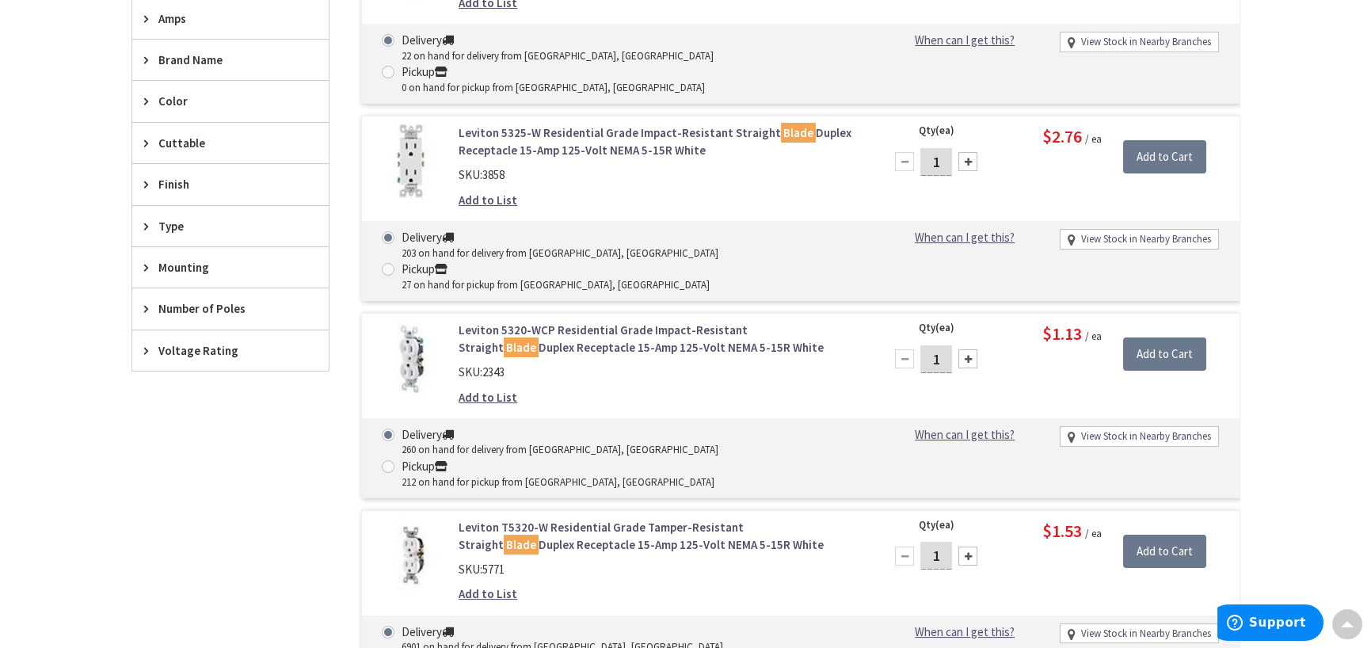
click at [144, 220] on icon at bounding box center [150, 226] width 12 height 12
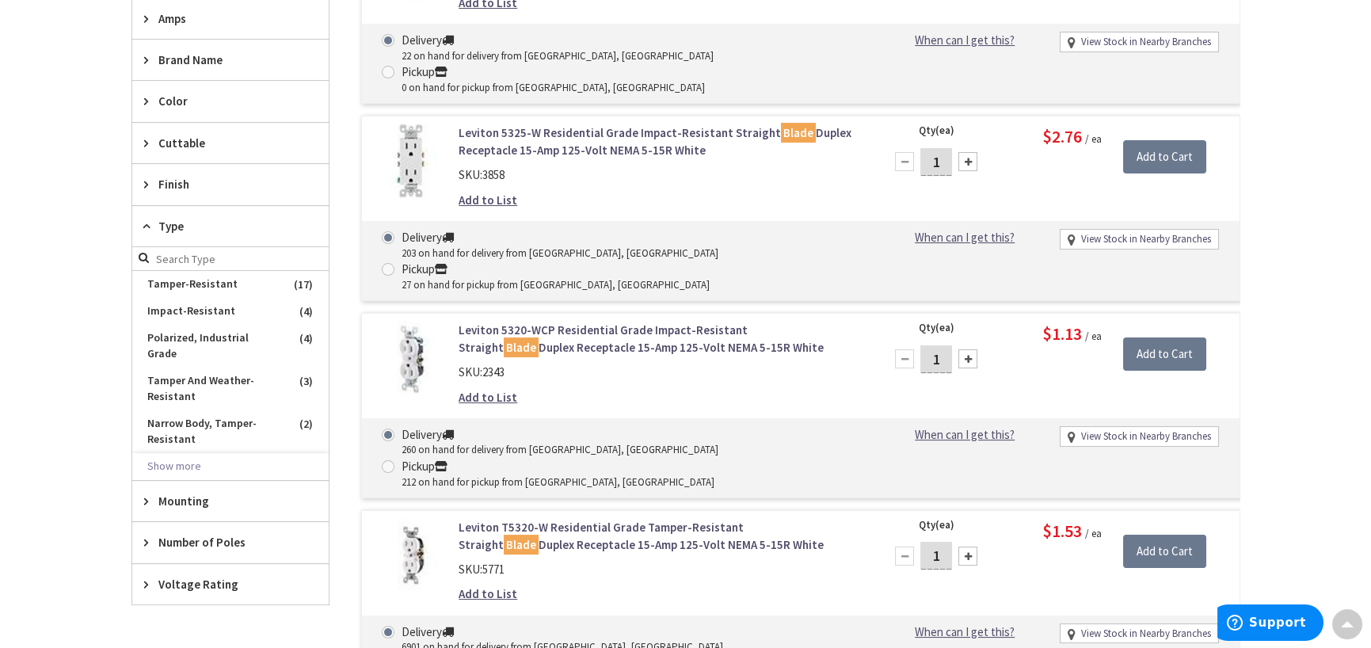
click at [144, 220] on icon at bounding box center [150, 226] width 12 height 12
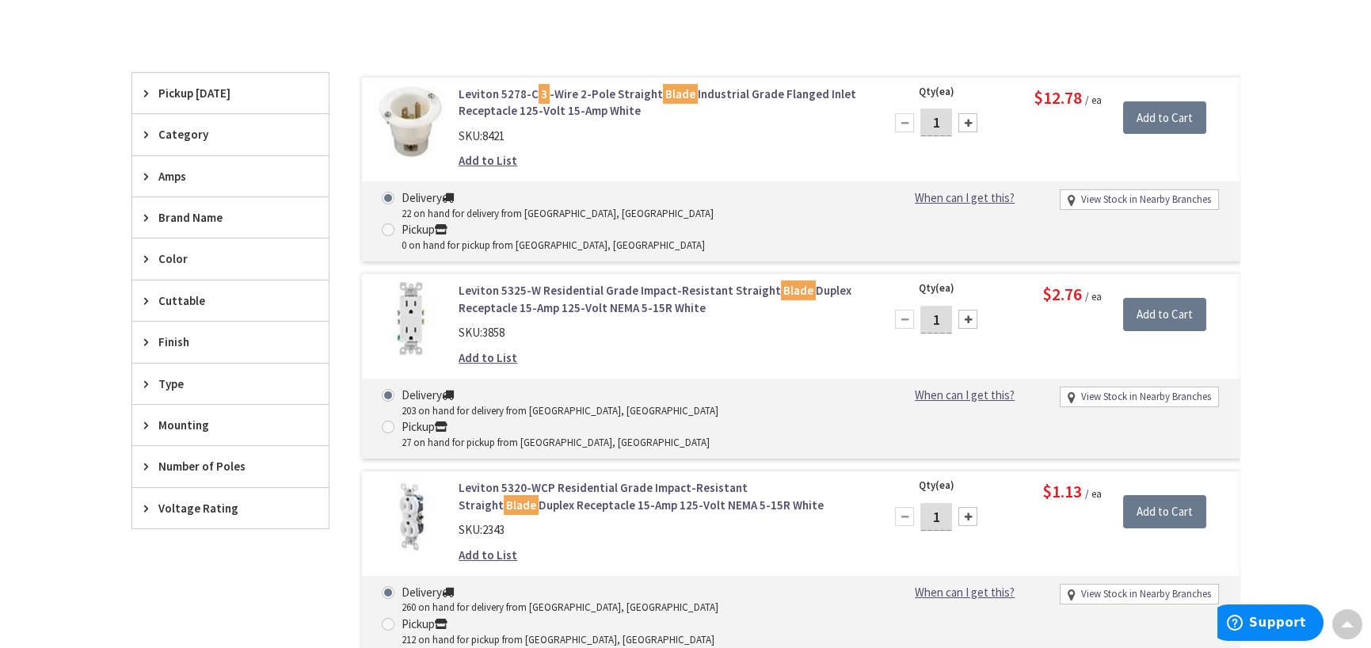
scroll to position [555, 0]
click at [149, 126] on div "Category" at bounding box center [230, 135] width 196 height 40
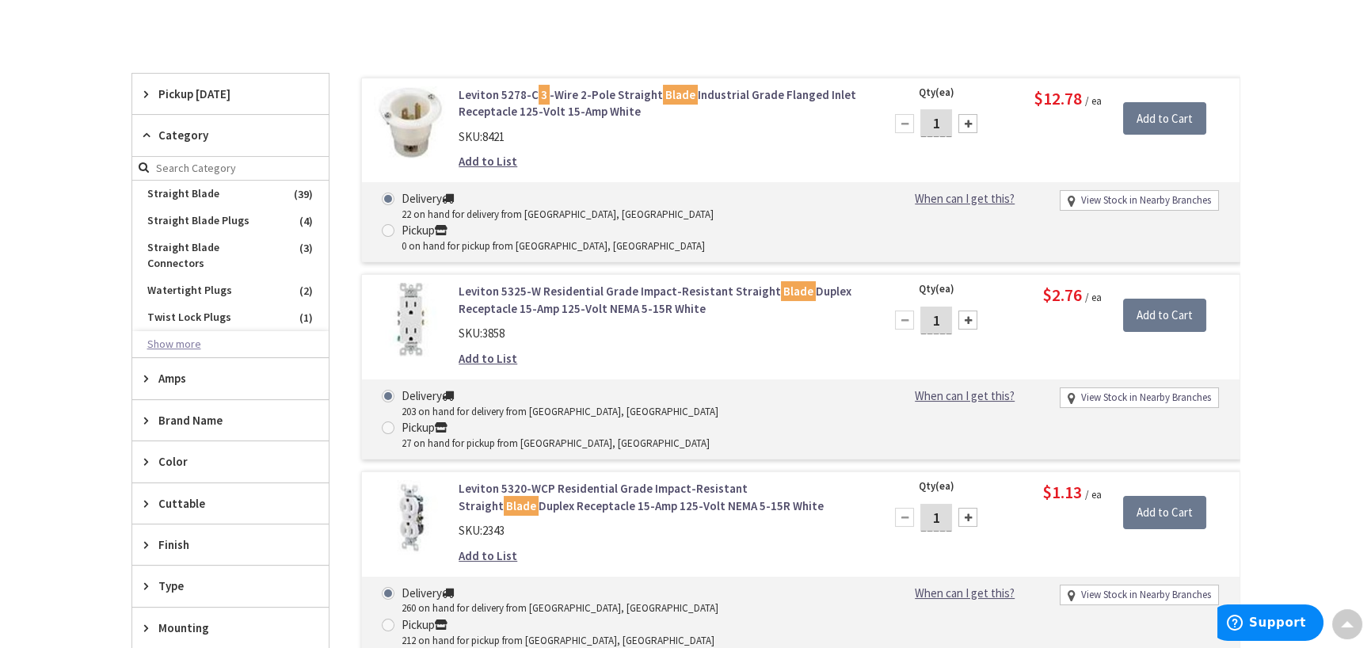
click at [184, 331] on button "Show more" at bounding box center [230, 344] width 196 height 27
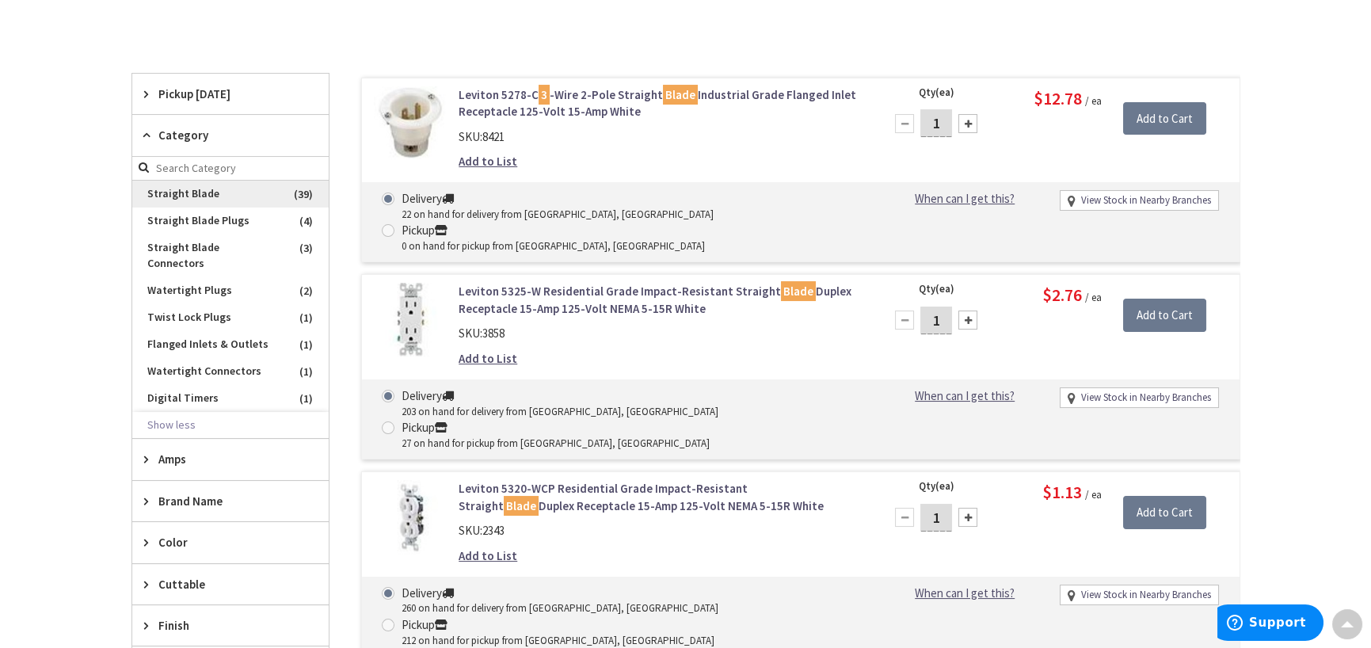
click at [188, 193] on span "Straight Blade" at bounding box center [230, 194] width 196 height 27
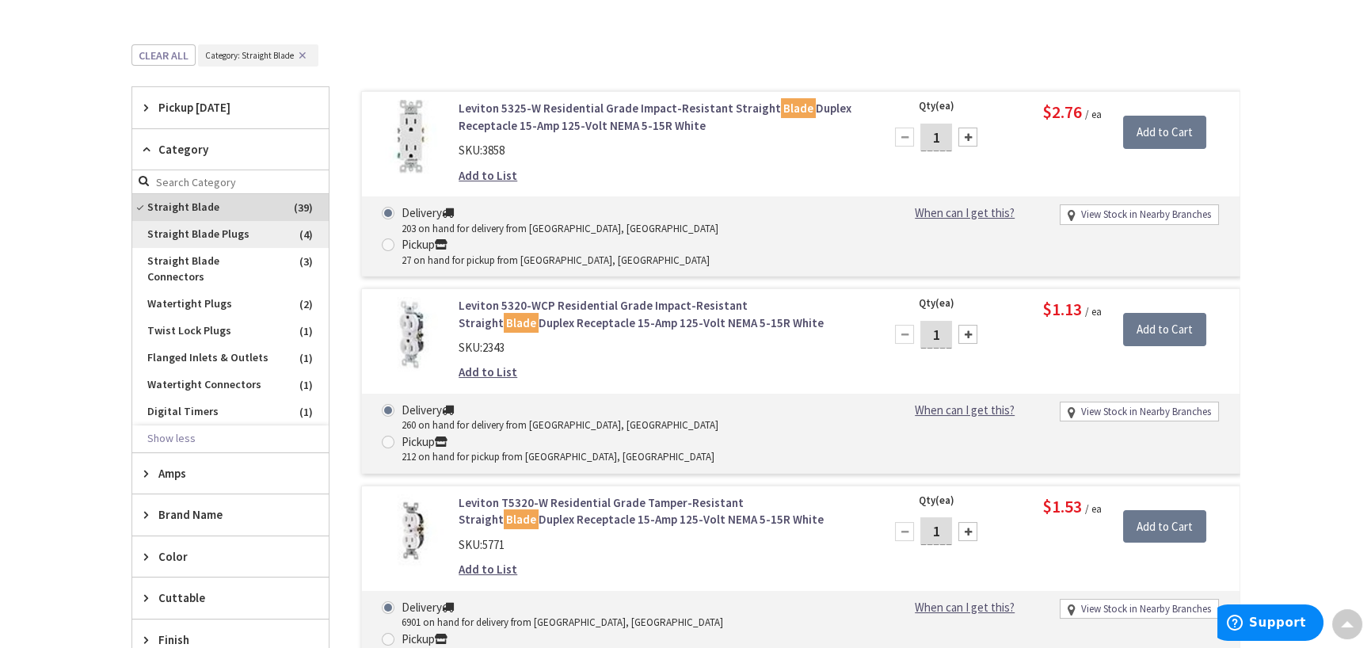
click at [200, 229] on span "Straight Blade Plugs" at bounding box center [230, 234] width 196 height 27
click at [214, 206] on span "Straight Blade" at bounding box center [230, 207] width 196 height 27
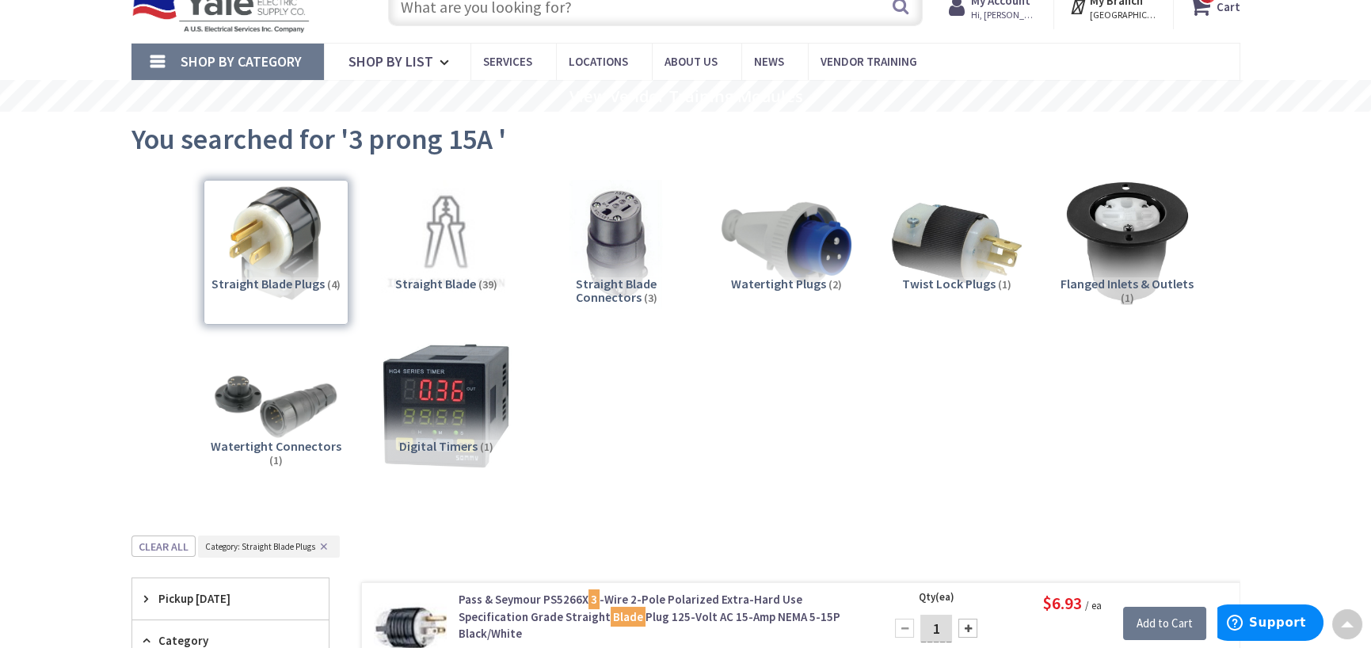
scroll to position [0, 0]
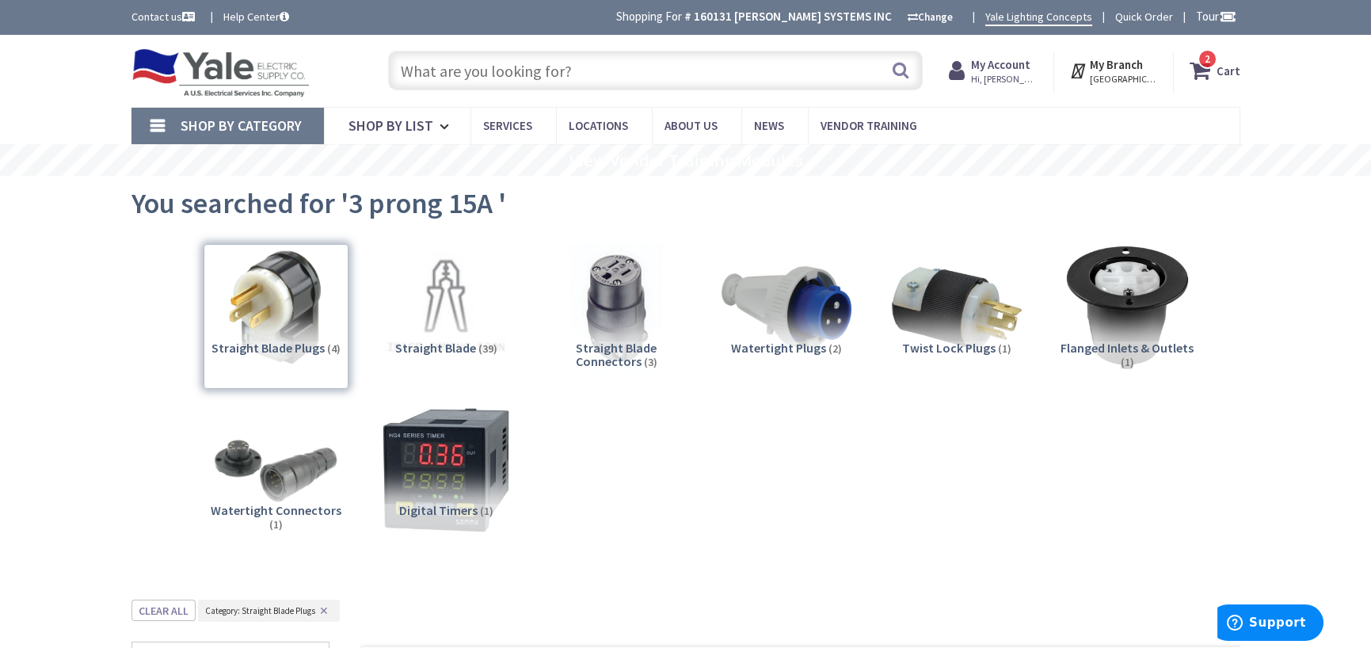
click at [660, 63] on input "text" at bounding box center [655, 71] width 535 height 40
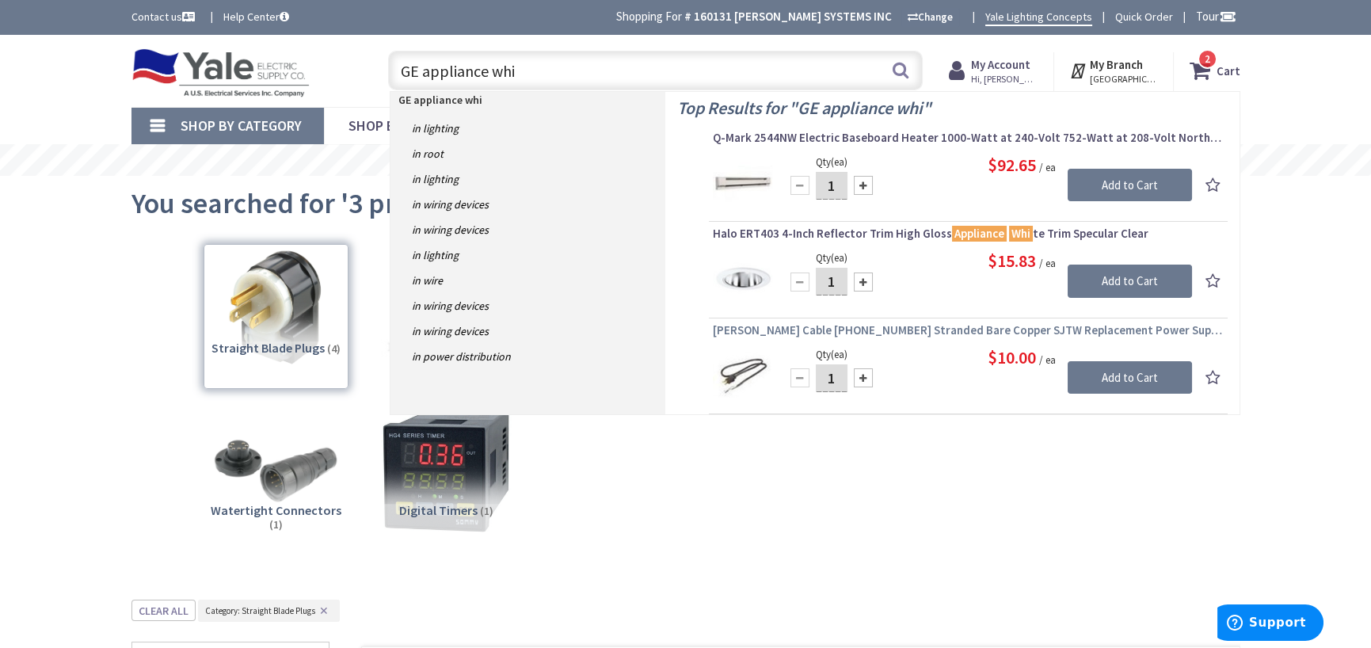
type input "GE appliance whi"
click at [1005, 330] on span "Coleman Cable 09716-88-08 Stranded Bare Copper SJTW Replacement Power Supply Co…" at bounding box center [968, 330] width 511 height 16
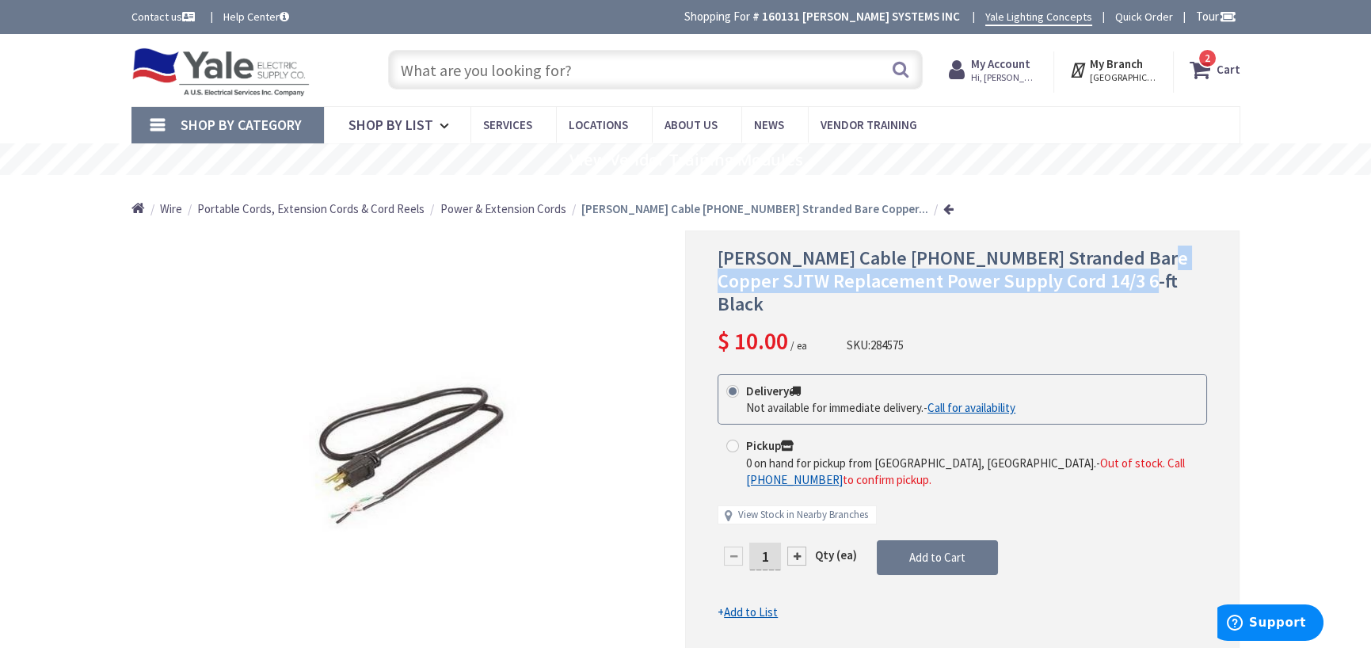
drag, startPoint x: 1132, startPoint y: 259, endPoint x: 1172, endPoint y: 280, distance: 44.6
click at [1172, 280] on h1 "[PERSON_NAME] Cable [PHONE_NUMBER] Stranded Bare Copper SJTW Replacement Power …" at bounding box center [963, 281] width 490 height 68
copy span "SJTW Replacement Power Supply Cord 14/3 6-ft Black"
click at [528, 78] on input "text" at bounding box center [655, 70] width 535 height 40
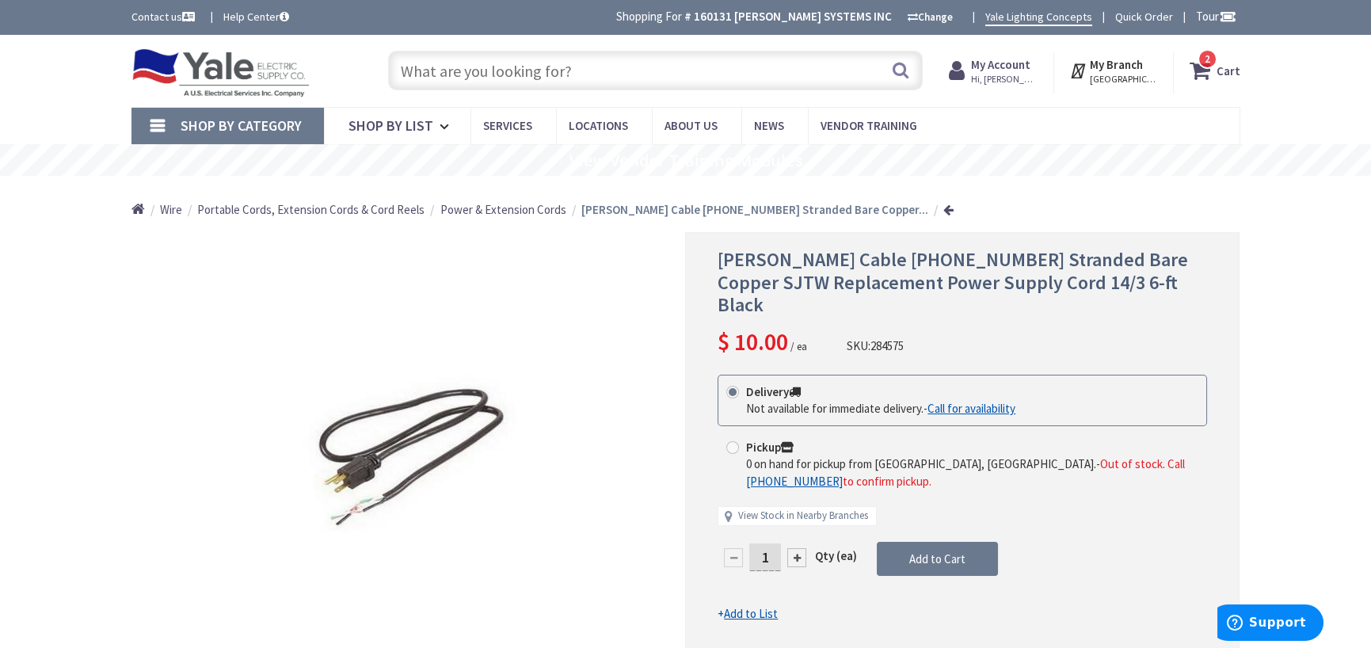
paste input "SJTW Replacement Power Supply Cord 14/3 6-ft Black"
type input "SJTW Replacement Power Supply Cord 14/3 6-ft Black"
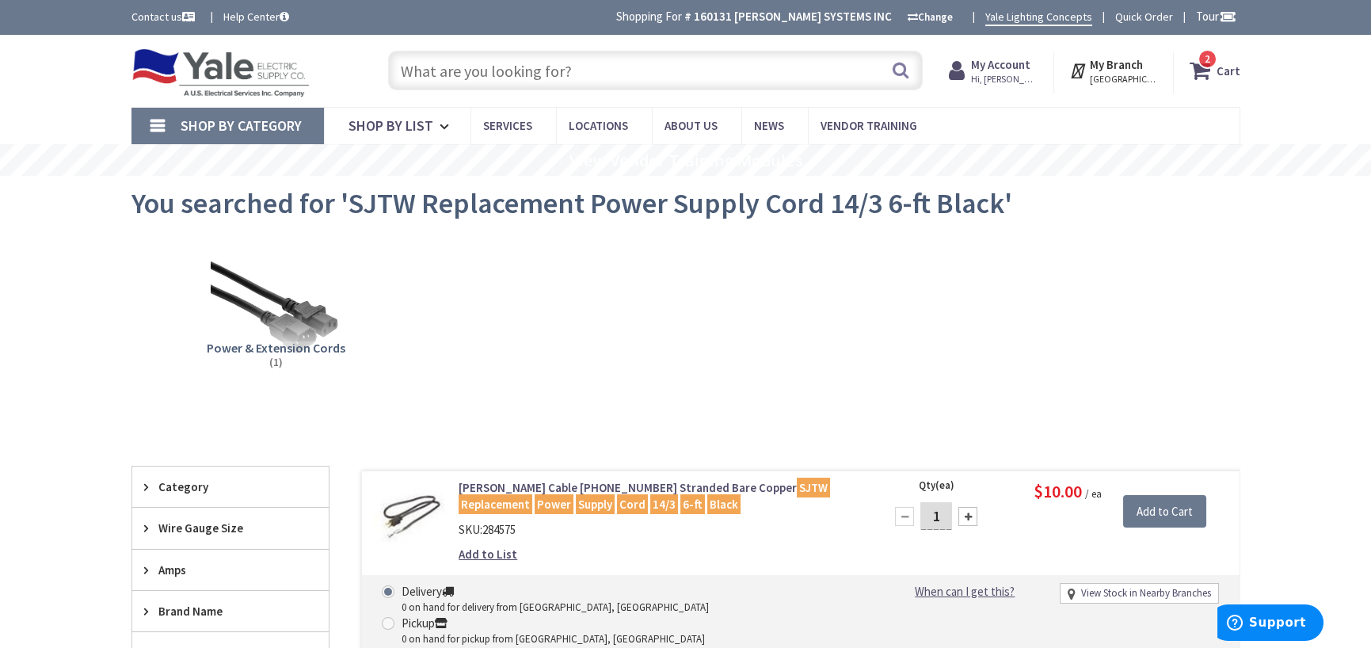
paste input "SJTW Replacement Power Supply Cord 14/3 6-ft Black"
drag, startPoint x: 439, startPoint y: 71, endPoint x: 398, endPoint y: 74, distance: 40.6
click at [398, 74] on input "SJTW Replacement Power Supply Cord 14/3 6-ft Black" at bounding box center [655, 71] width 535 height 40
type input "Replacement Power Supply Cord 14/3 6-ft Black"
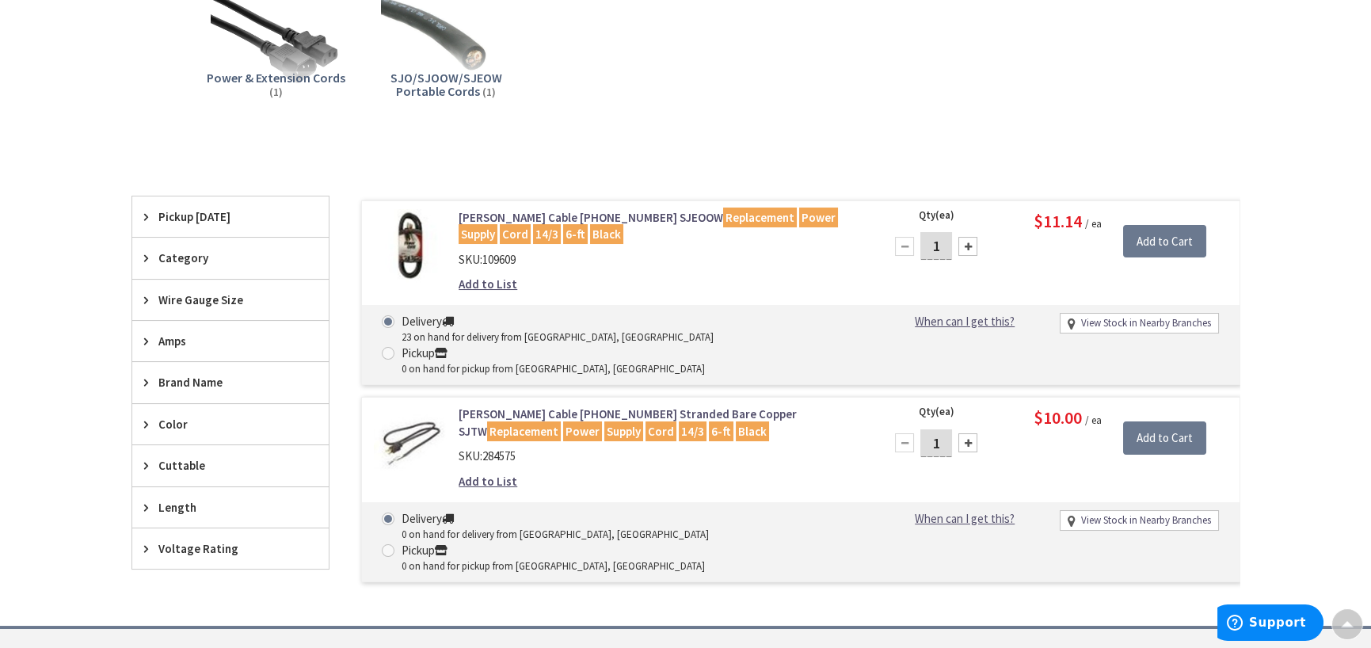
scroll to position [318, 0]
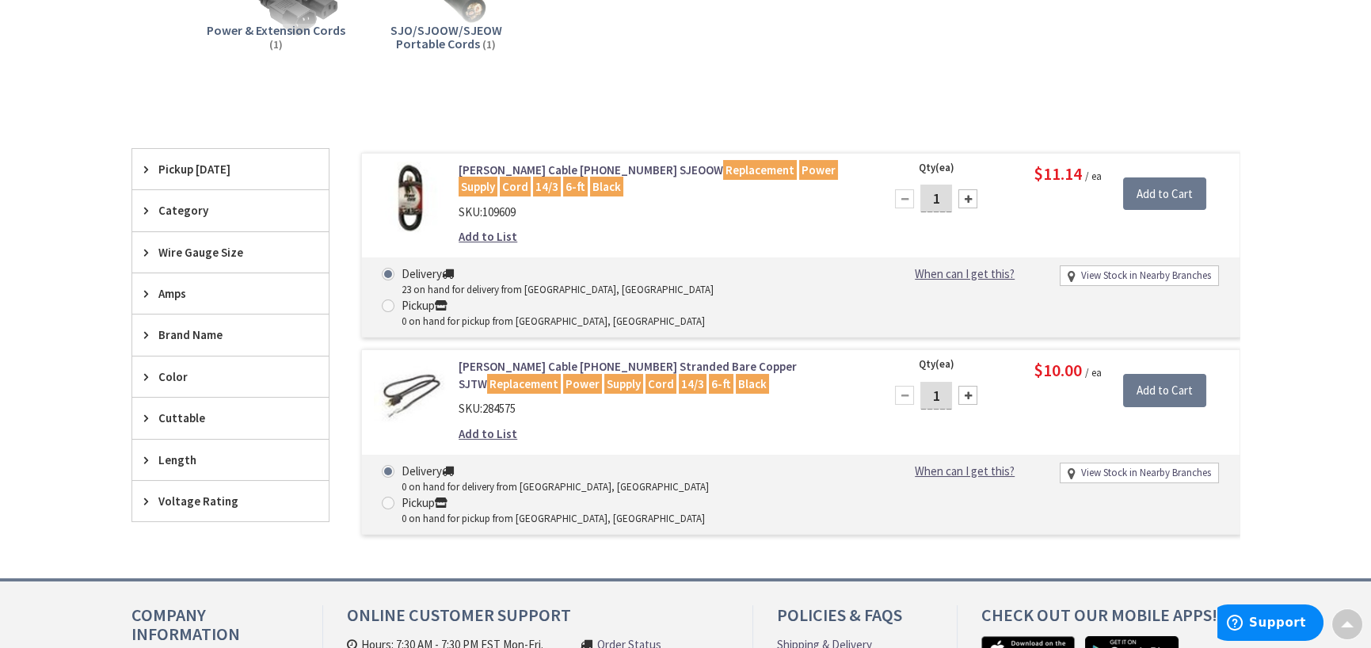
click at [625, 358] on link "Coleman Cable 09716-88-08 Stranded Bare Copper SJTW Replacement Power Supply Co…" at bounding box center [660, 375] width 403 height 34
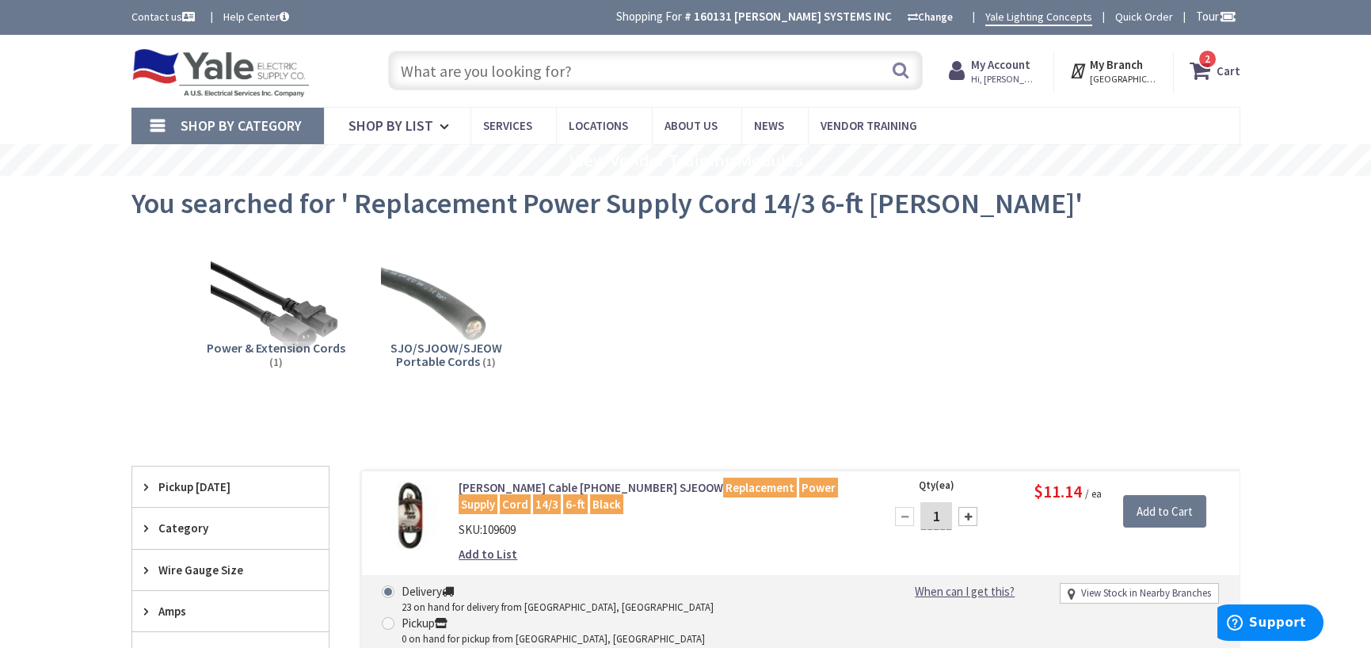
click at [1212, 65] on span "2 2 items" at bounding box center [1208, 59] width 20 height 20
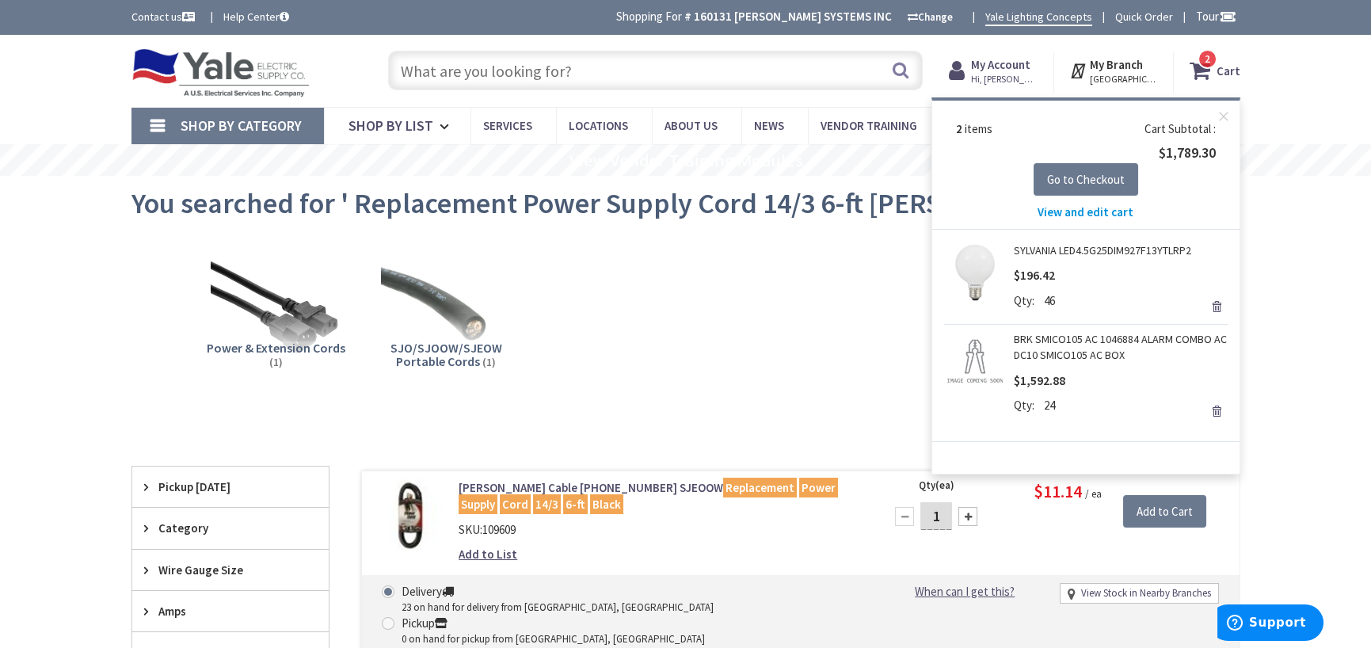
click at [1081, 211] on span "View and edit cart" at bounding box center [1086, 211] width 96 height 15
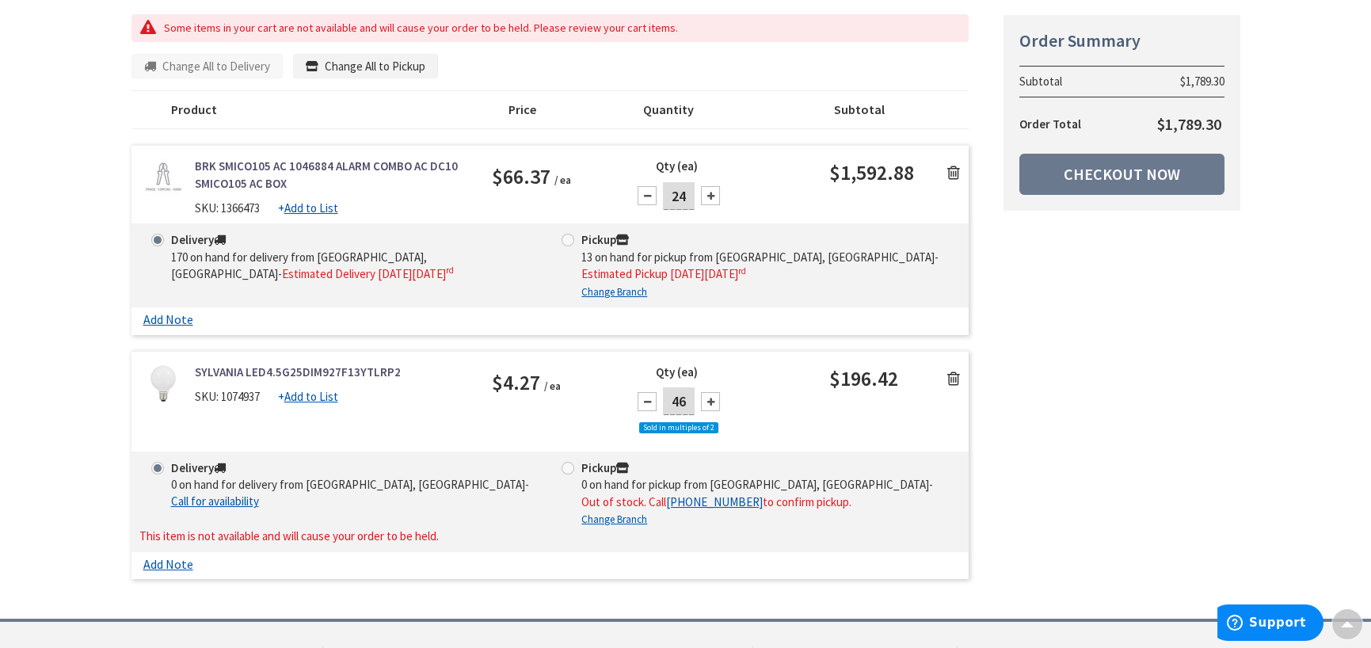
scroll to position [238, 0]
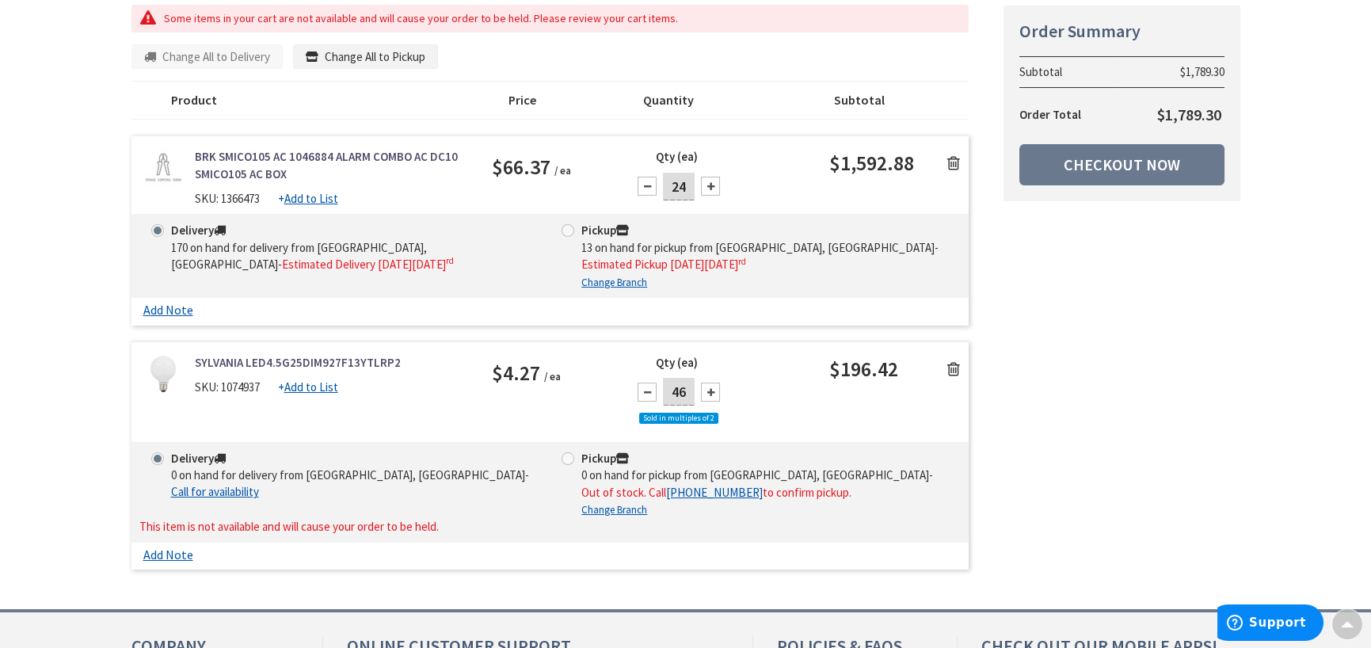
drag, startPoint x: 263, startPoint y: 358, endPoint x: 498, endPoint y: 423, distance: 244.1
click at [498, 423] on div "SYLVANIA LED4.5G25DIM927F13YTLRP2 SKU: 1074937 + Add to List $4.27 / ea 46" at bounding box center [551, 398] width 838 height 88
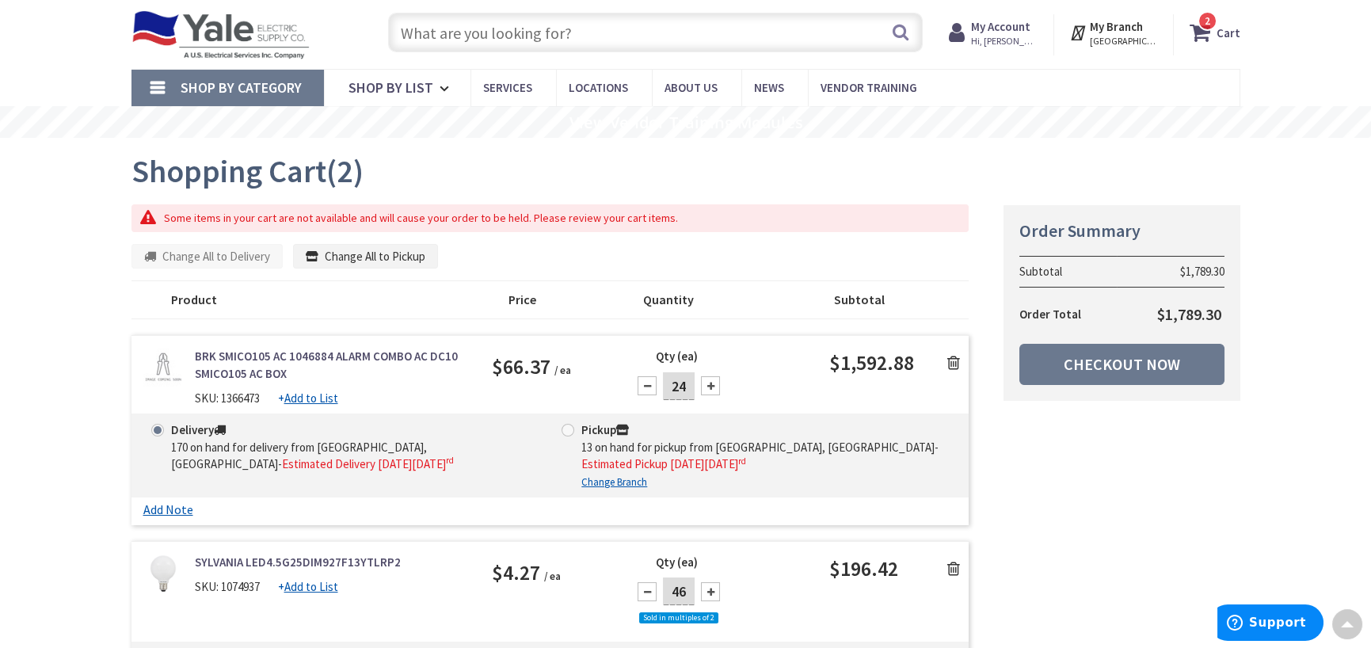
scroll to position [0, 0]
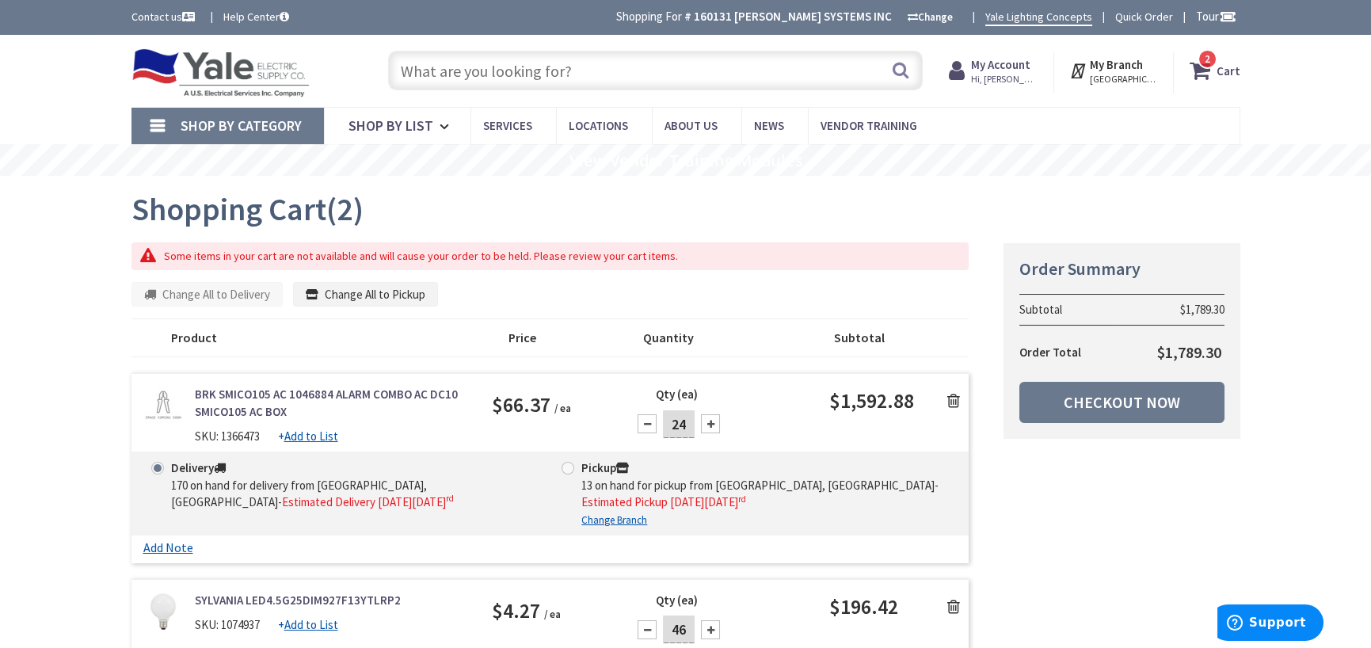
click at [623, 63] on input "text" at bounding box center [655, 71] width 535 height 40
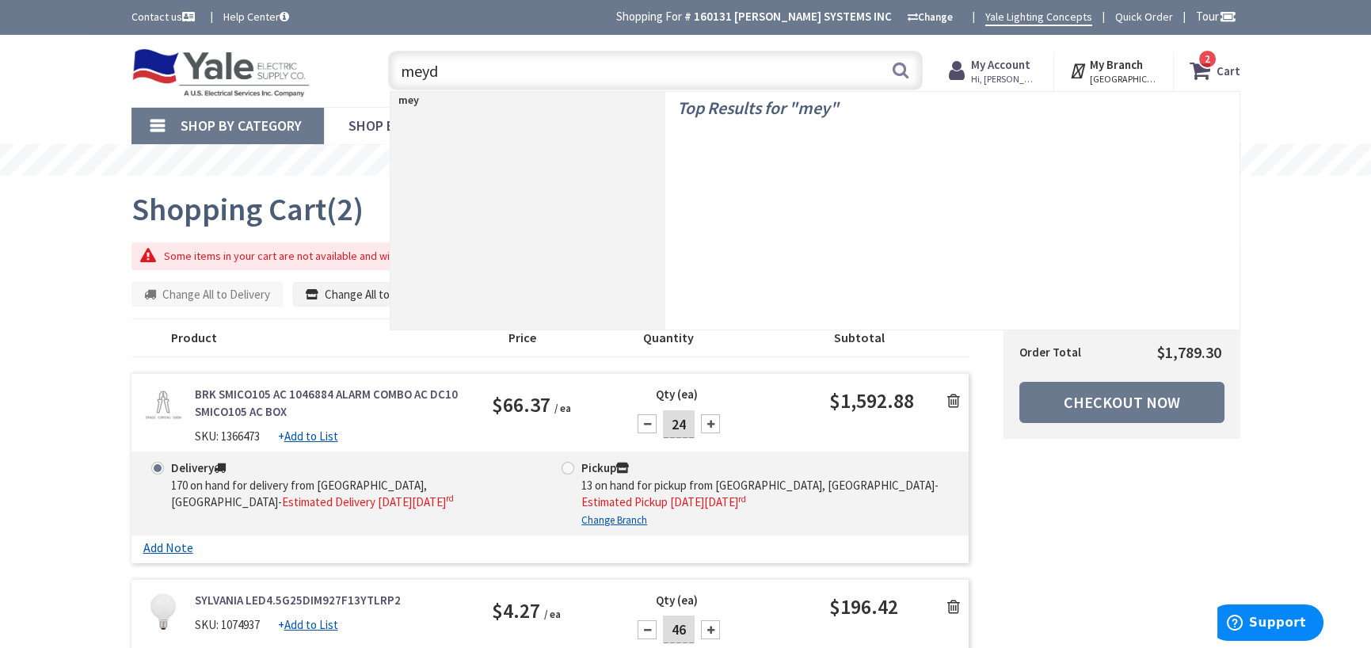
type input "meyda"
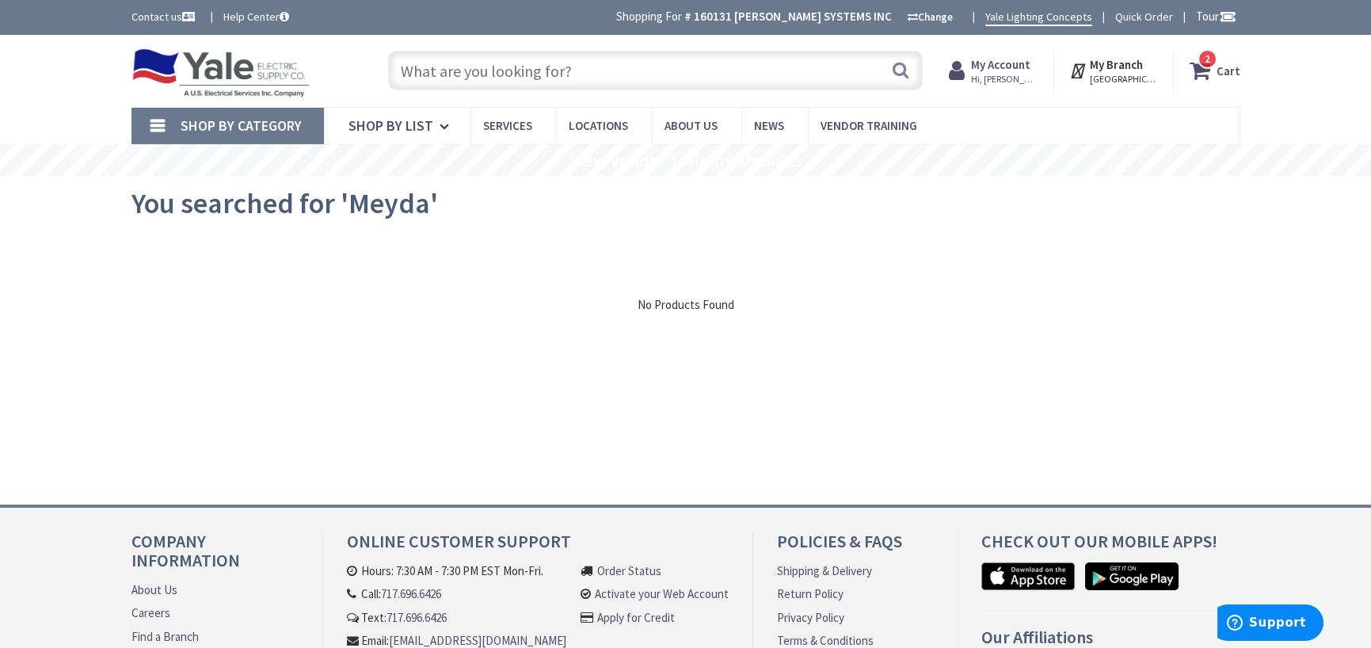
click at [1005, 78] on span "Hi, [PERSON_NAME]" at bounding box center [1004, 79] width 67 height 13
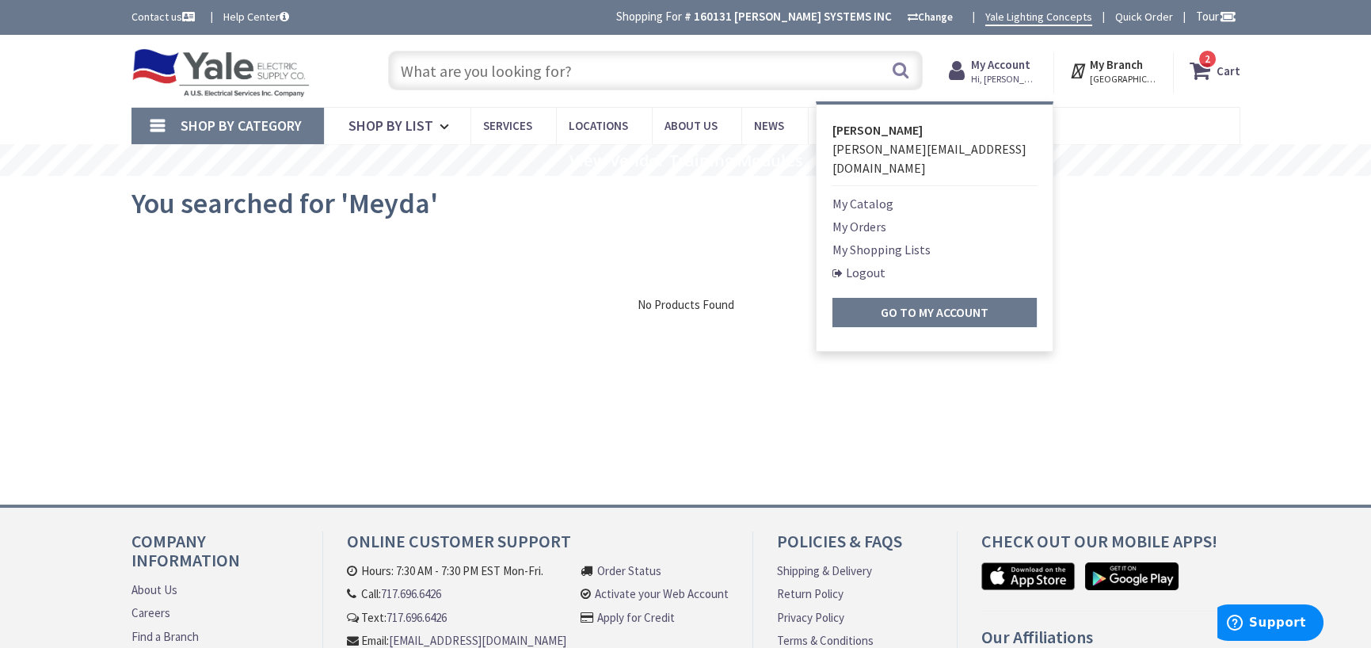
click at [1207, 78] on icon at bounding box center [1203, 70] width 27 height 29
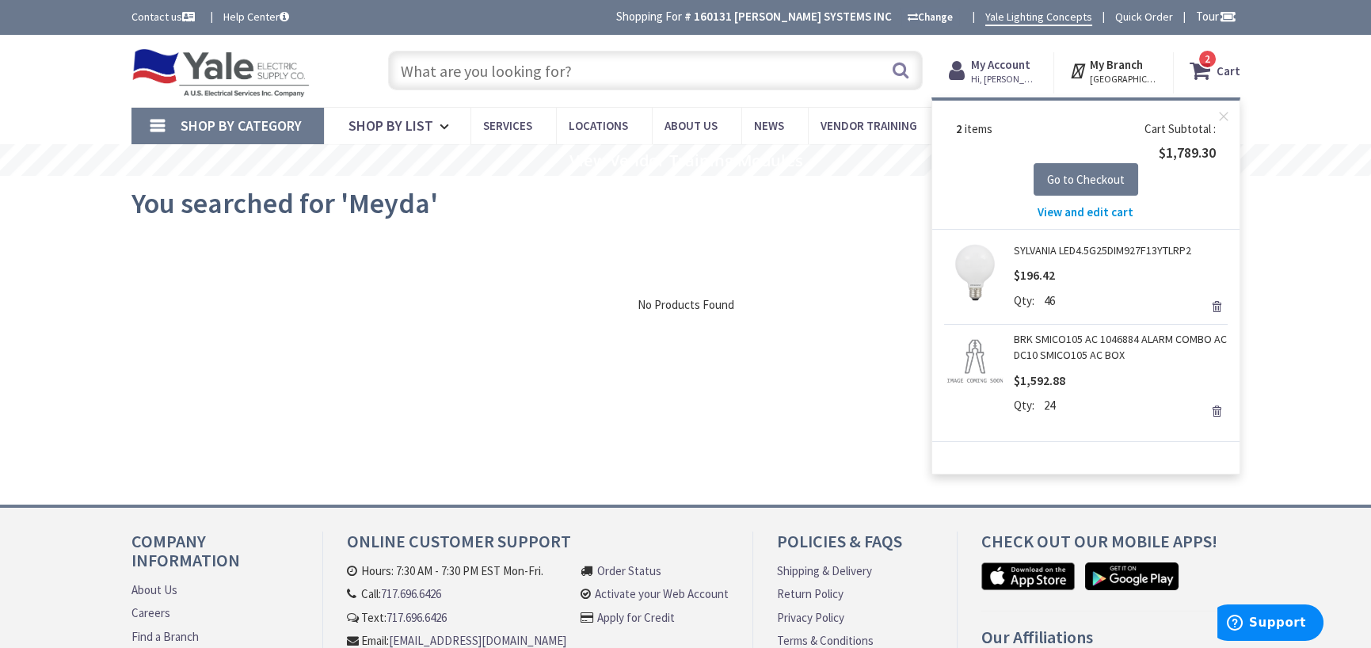
click at [1053, 249] on link "SYLVANIA LED4.5G25DIM927F13YTLRP2" at bounding box center [1102, 250] width 177 height 16
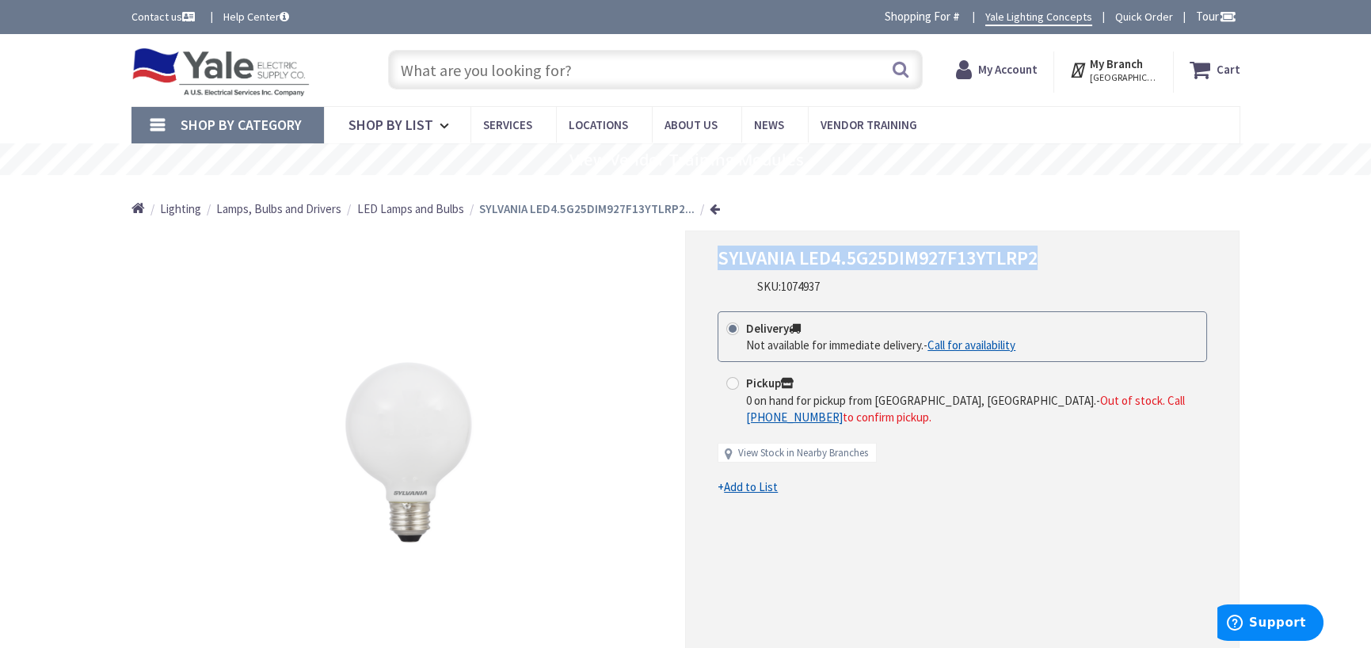
drag, startPoint x: 717, startPoint y: 260, endPoint x: 1061, endPoint y: 263, distance: 343.8
click at [1063, 263] on h1 "SYLVANIA LED4.5G25DIM927F13YTLRP2" at bounding box center [963, 258] width 490 height 23
copy span "SYLVANIA LED4.5G25DIM927F13YTLRP2"
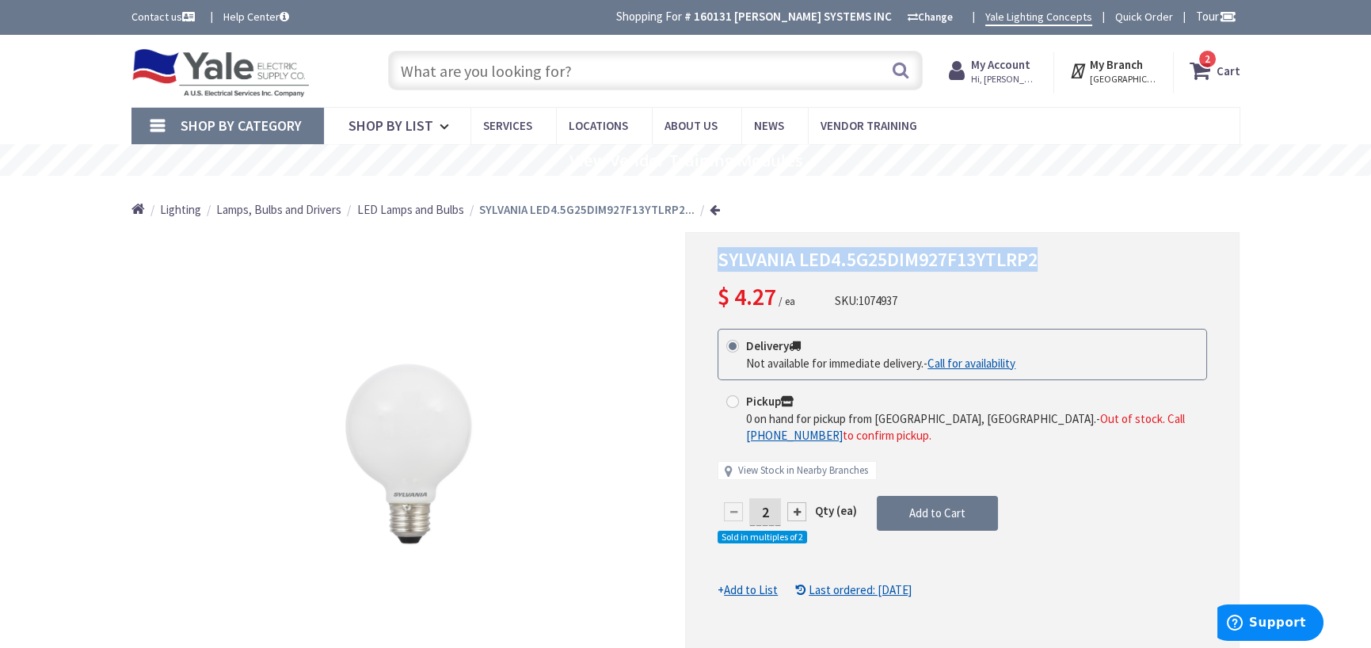
copy span "SYLVANIA LED4.5G25DIM927F13YTLRP2"
